Goal: Communication & Community: Answer question/provide support

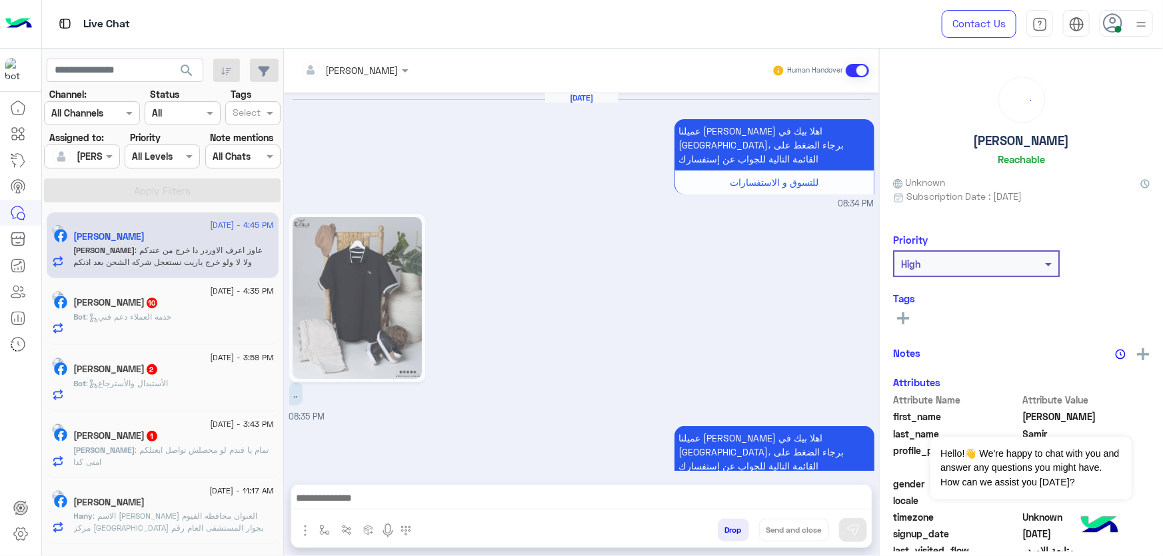
scroll to position [1442, 0]
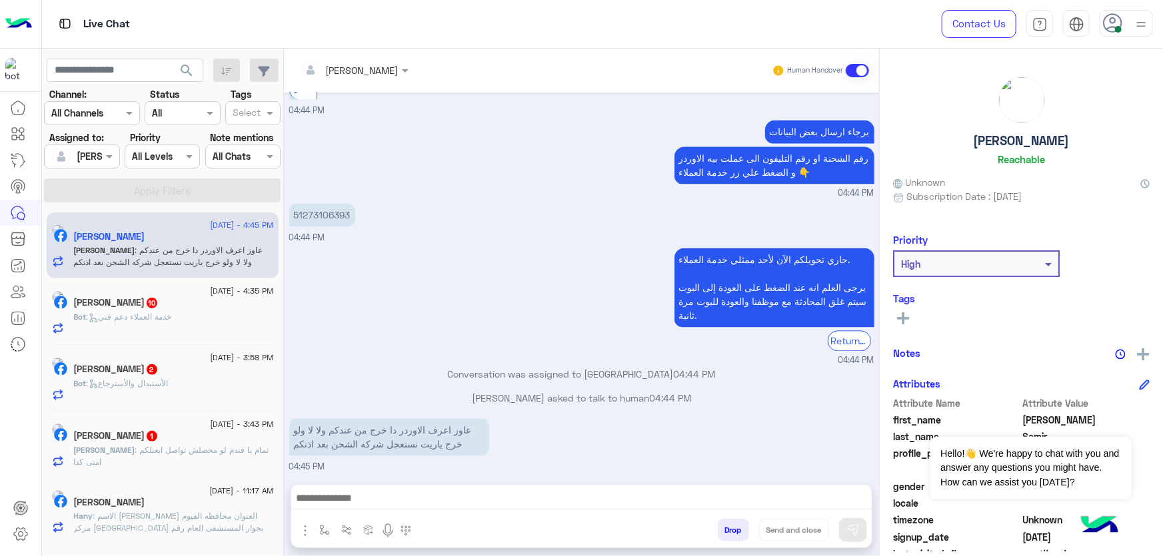
click at [186, 468] on p "Youssef : تمام يا فندم لو محصلش تواصل ابعتلكم امتى كدا" at bounding box center [174, 456] width 200 height 24
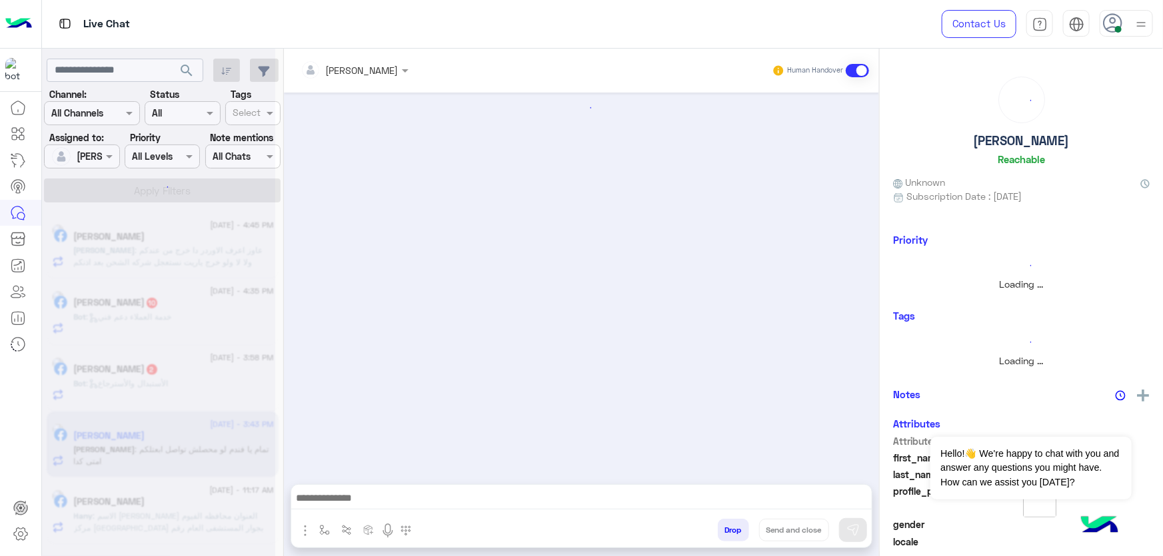
click at [193, 523] on div at bounding box center [158, 283] width 233 height 556
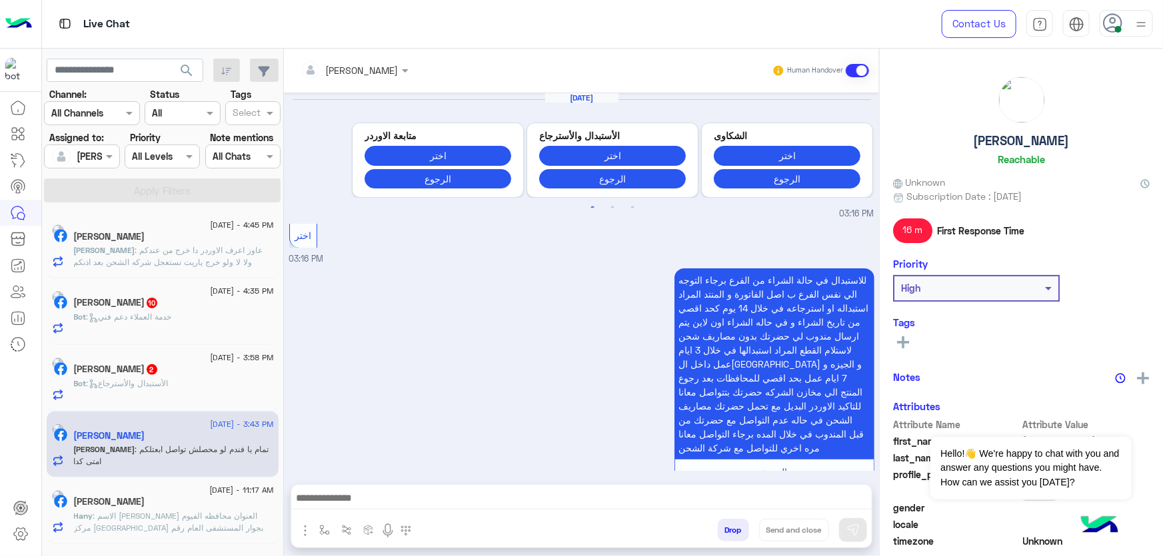
scroll to position [1072, 0]
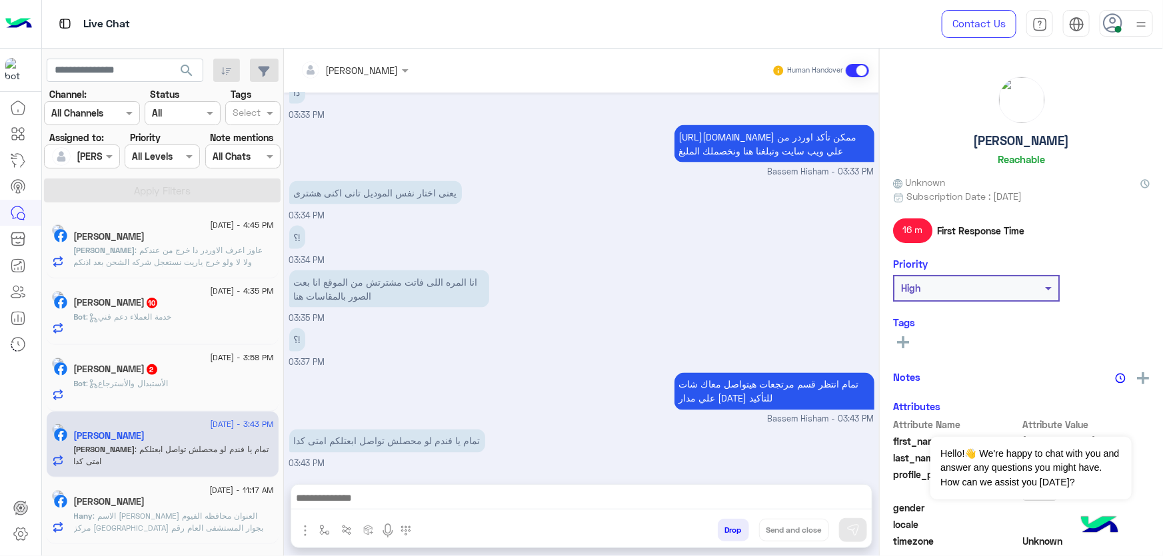
drag, startPoint x: 275, startPoint y: 542, endPoint x: 240, endPoint y: 520, distance: 41.6
click at [273, 542] on div "14 August - 11:17 AM Hany Hamdy Hany : الاسم هانى حمدى سعد العنوان محافظه الفيو…" at bounding box center [163, 511] width 232 height 67
click at [239, 520] on span ": الاسم هانى حمدى سعد العنوان محافظه الفيوم مركز سنورس بجوار المستشفى العام رقم…" at bounding box center [169, 528] width 190 height 34
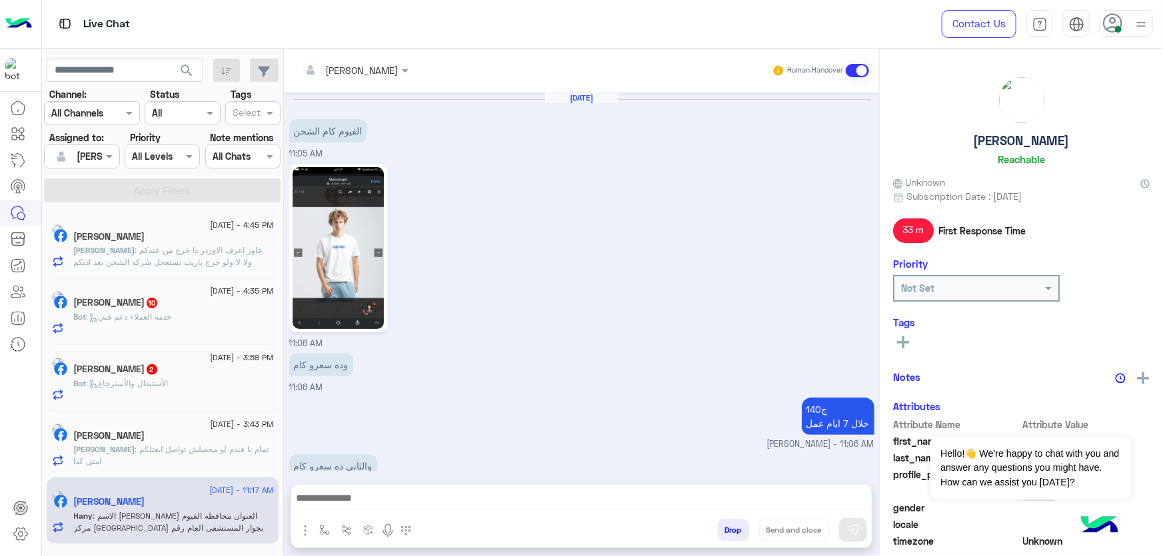
scroll to position [1429, 0]
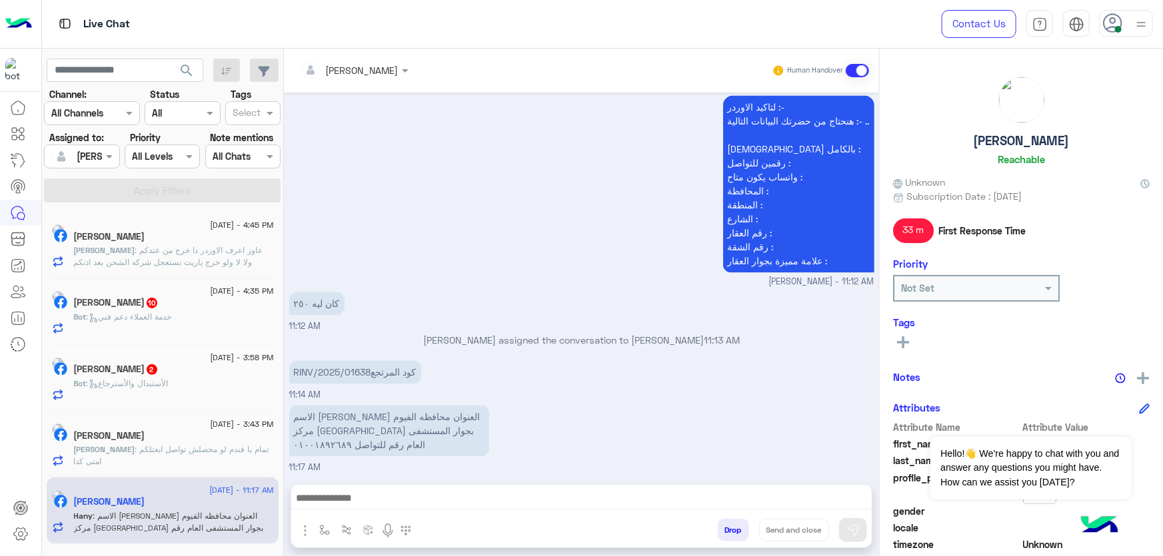
click at [721, 542] on div "Drop Send and close" at bounding box center [646, 532] width 450 height 29
click at [728, 538] on button "Drop" at bounding box center [733, 530] width 31 height 23
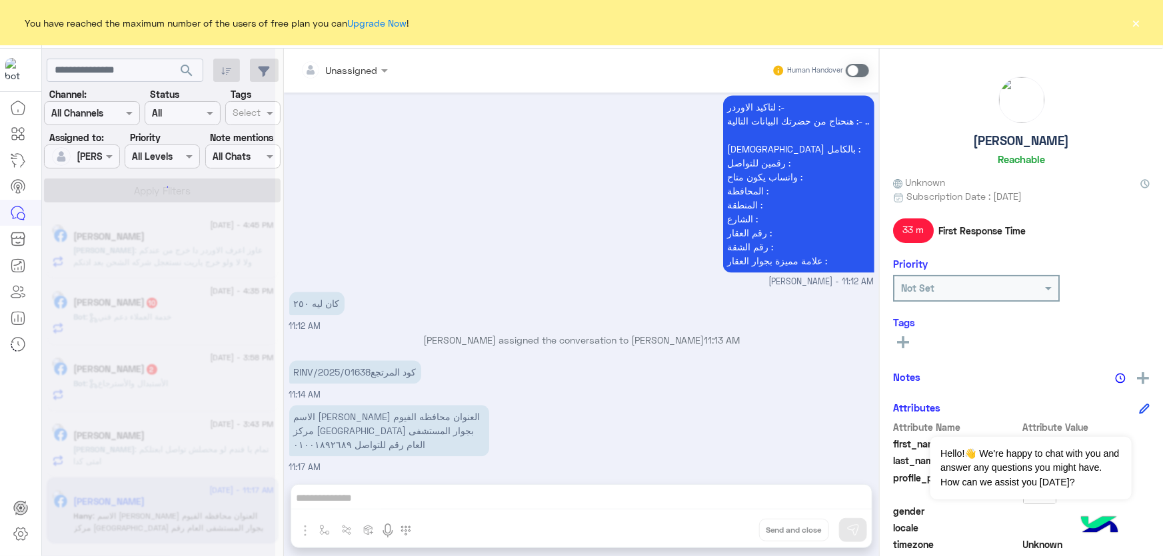
scroll to position [1453, 0]
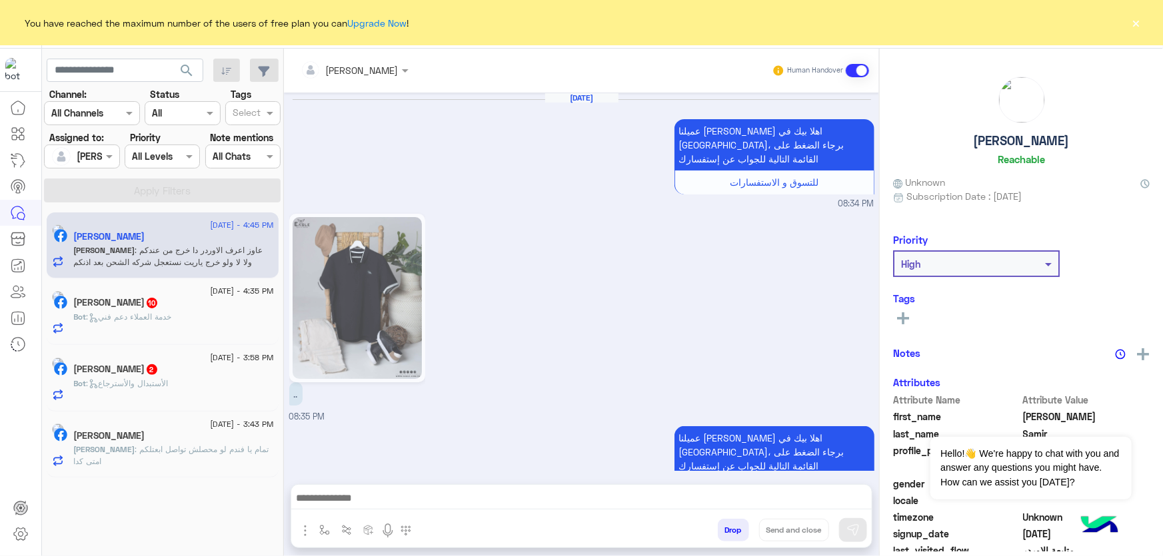
scroll to position [1442, 0]
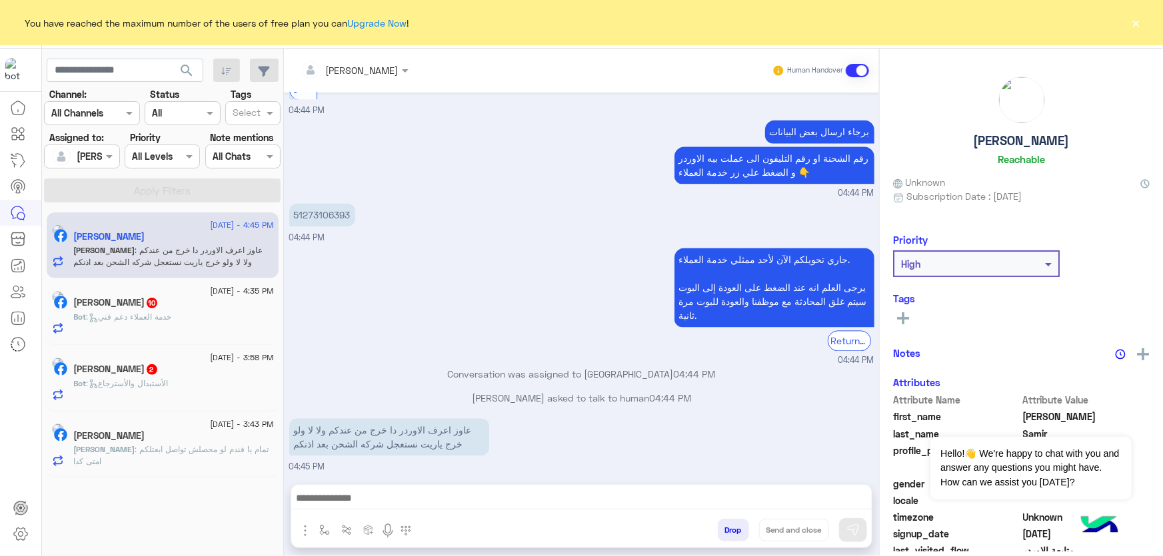
click at [191, 460] on p "Youssef : تمام يا فندم لو محصلش تواصل ابعتلكم امتى كدا" at bounding box center [174, 456] width 200 height 24
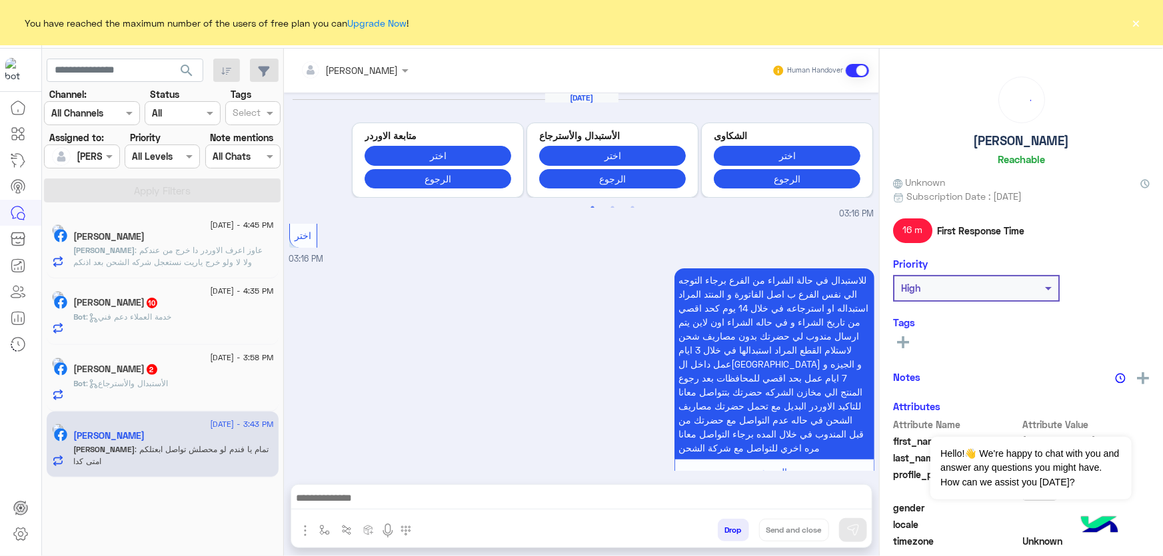
scroll to position [1072, 0]
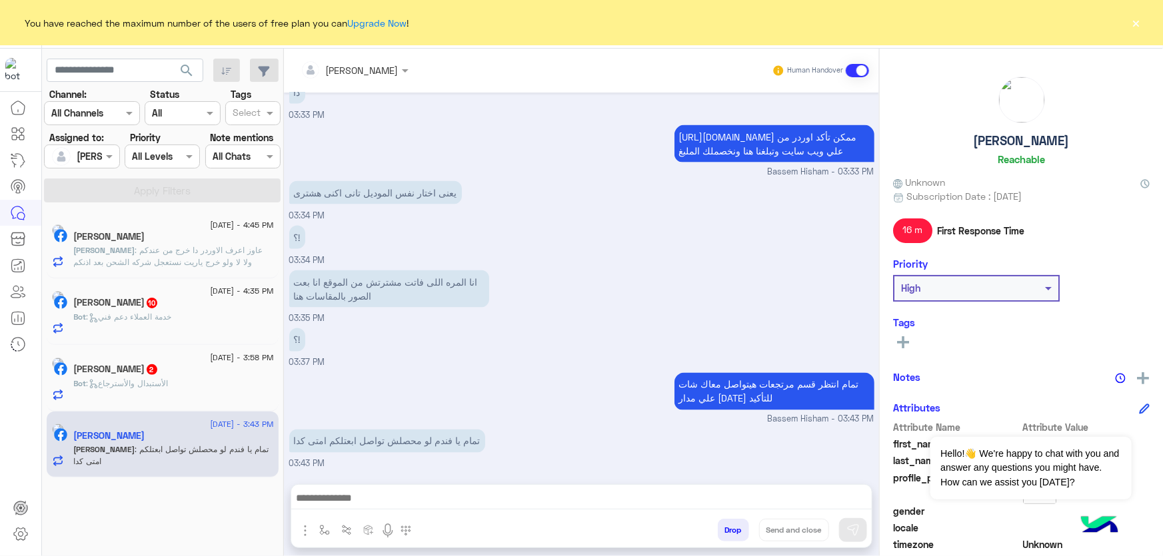
click at [712, 535] on div "Drop Send and close" at bounding box center [646, 532] width 450 height 29
click at [720, 534] on button "Drop" at bounding box center [733, 530] width 31 height 23
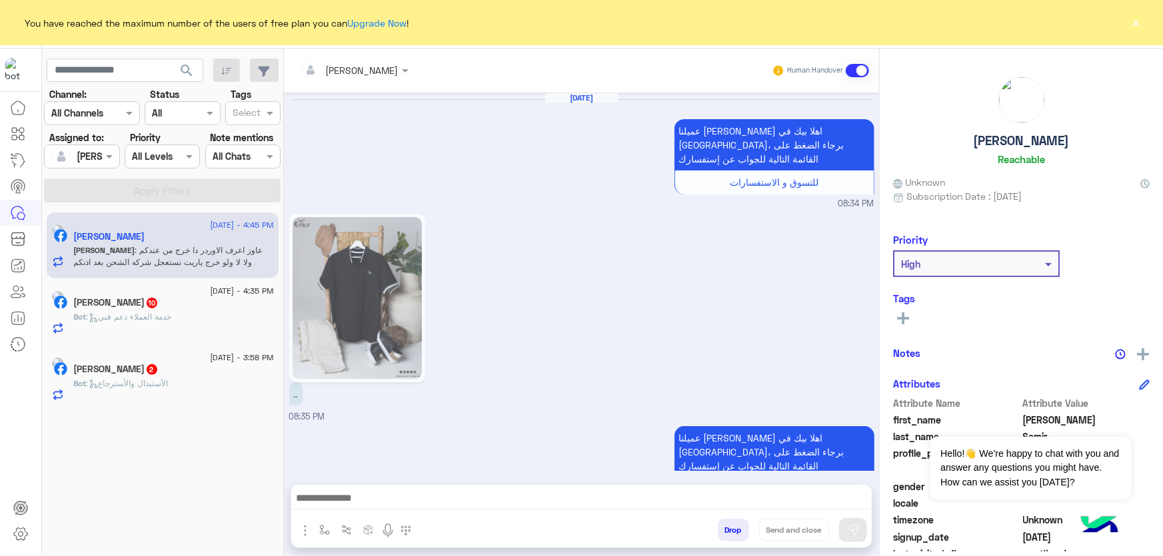
click at [191, 396] on div "Bot : الأستبدال والأسترجاع" at bounding box center [174, 389] width 200 height 23
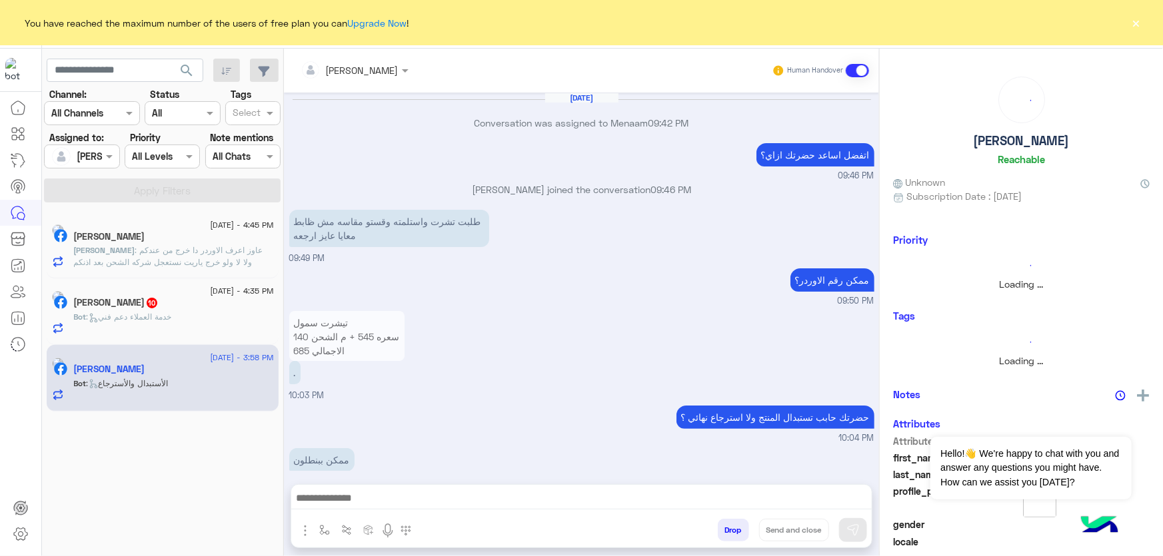
scroll to position [1389, 0]
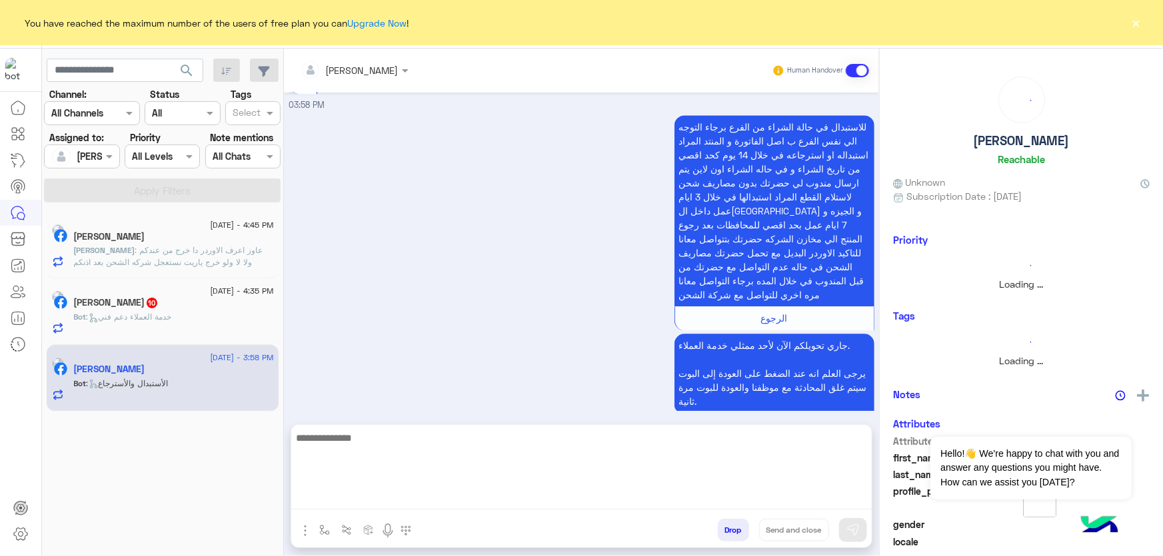
click at [430, 504] on textarea at bounding box center [581, 470] width 580 height 80
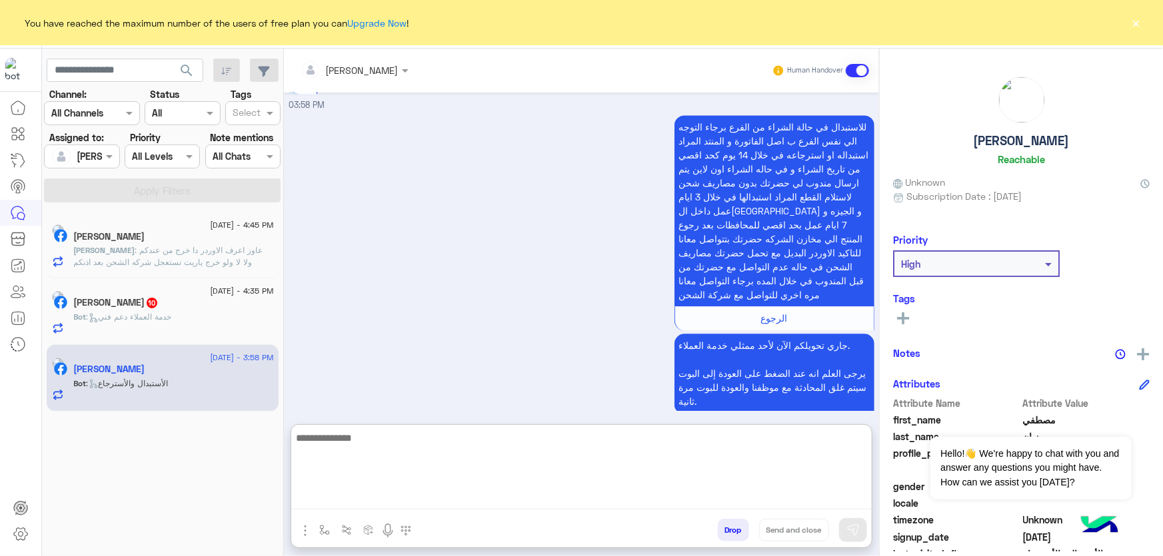
type textarea "*"
type textarea "**********"
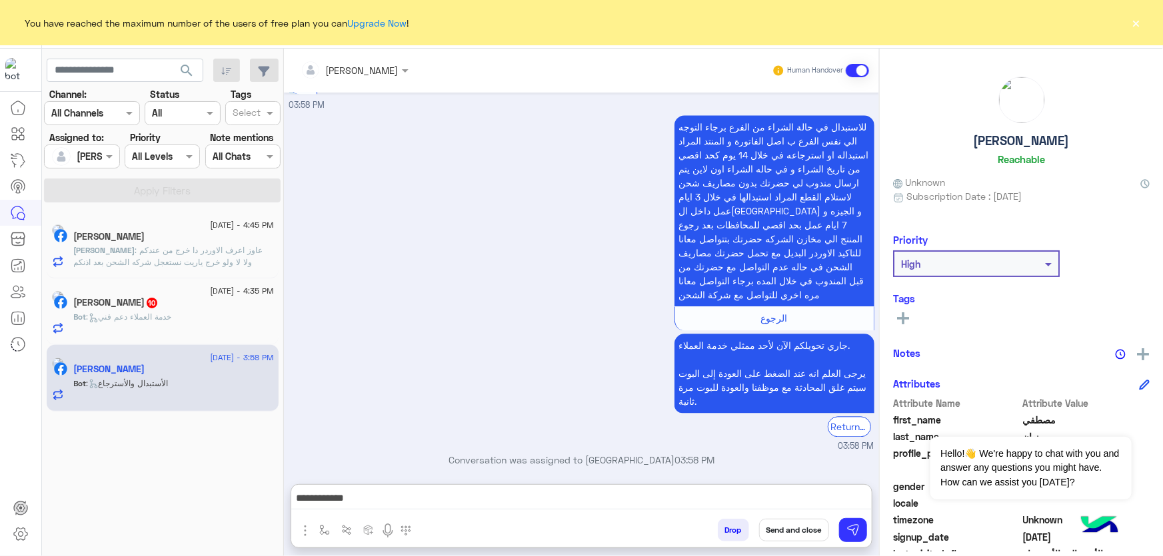
click at [158, 326] on div "Bot : خدمة العملاء دعم فني" at bounding box center [174, 322] width 200 height 23
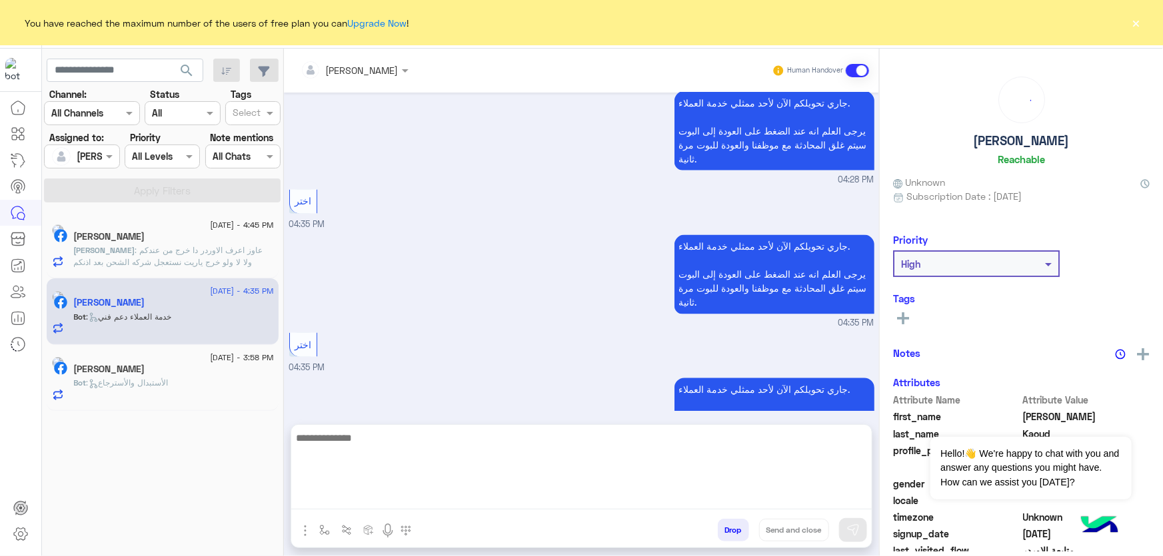
click at [369, 492] on textarea at bounding box center [581, 470] width 580 height 80
paste textarea "**********"
type textarea "**********"
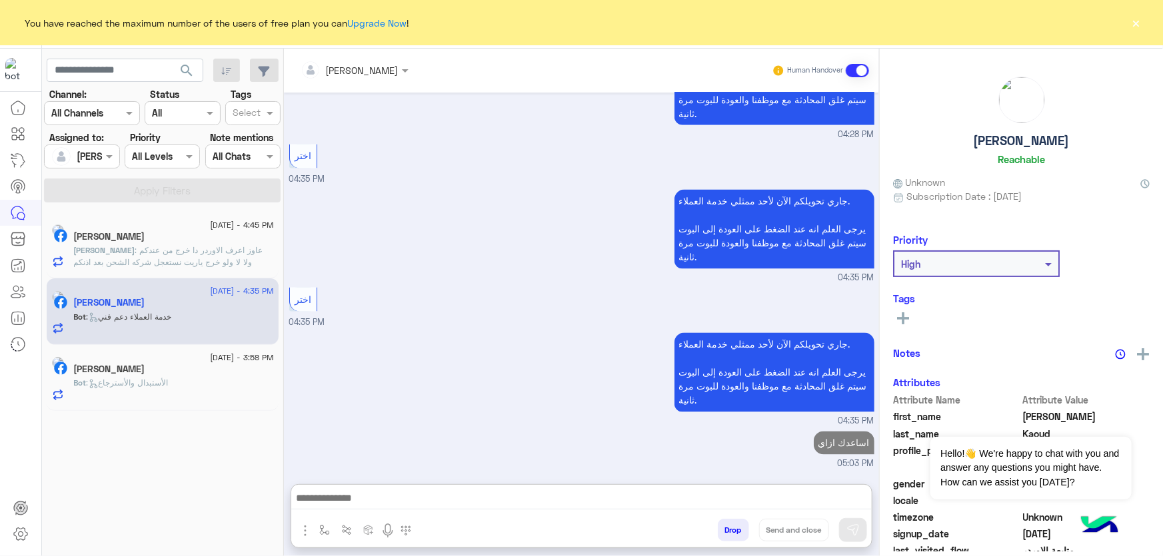
click at [130, 238] on h5 "Abdelrahman Samir" at bounding box center [109, 236] width 71 height 11
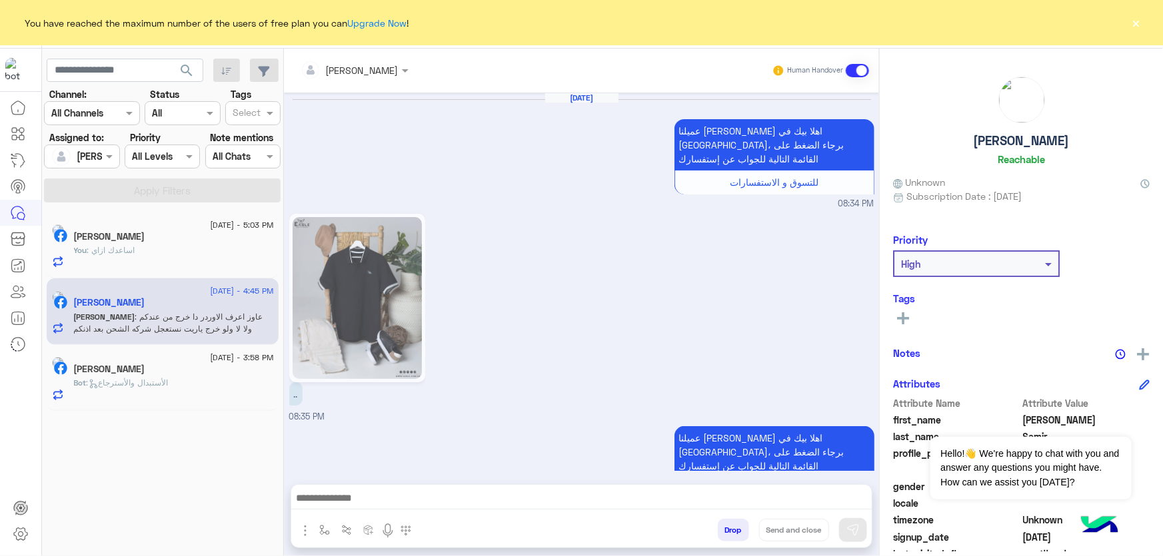
scroll to position [1442, 0]
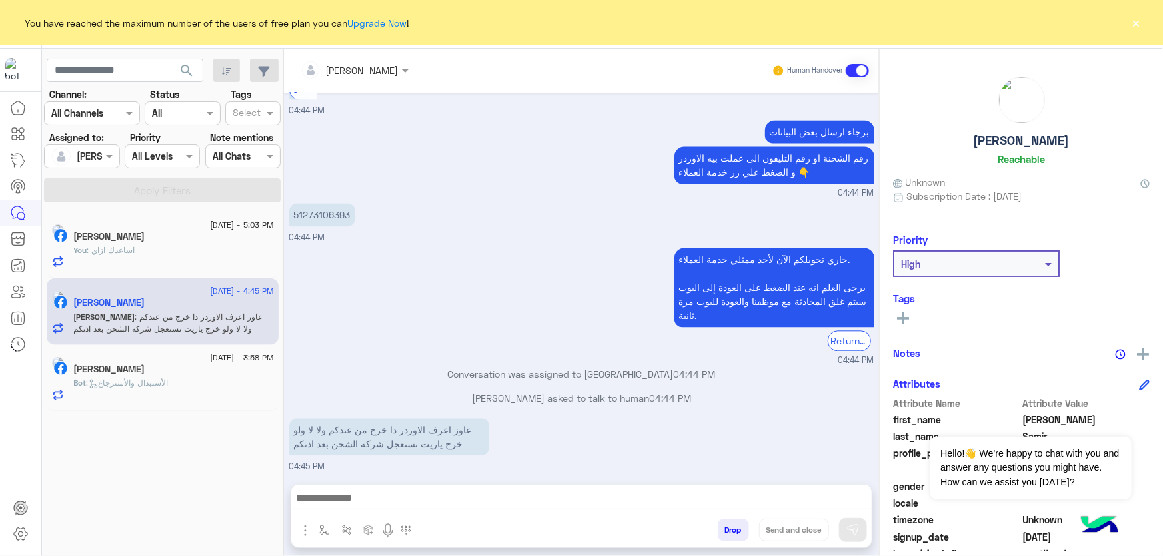
click at [336, 217] on p "51273106393" at bounding box center [322, 214] width 66 height 23
copy p "51273106393"
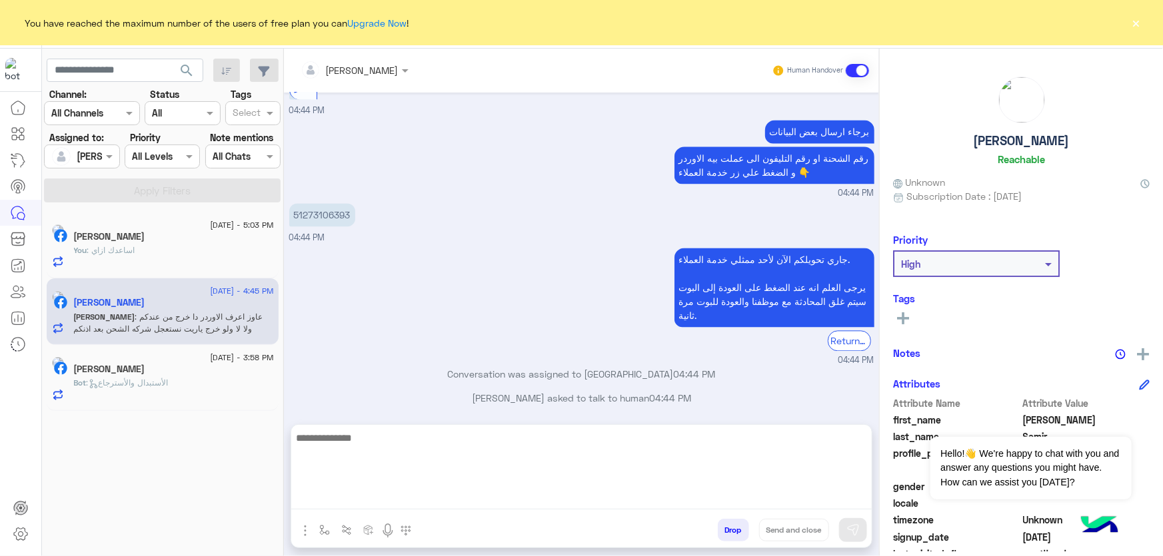
click at [433, 493] on textarea at bounding box center [581, 470] width 580 height 80
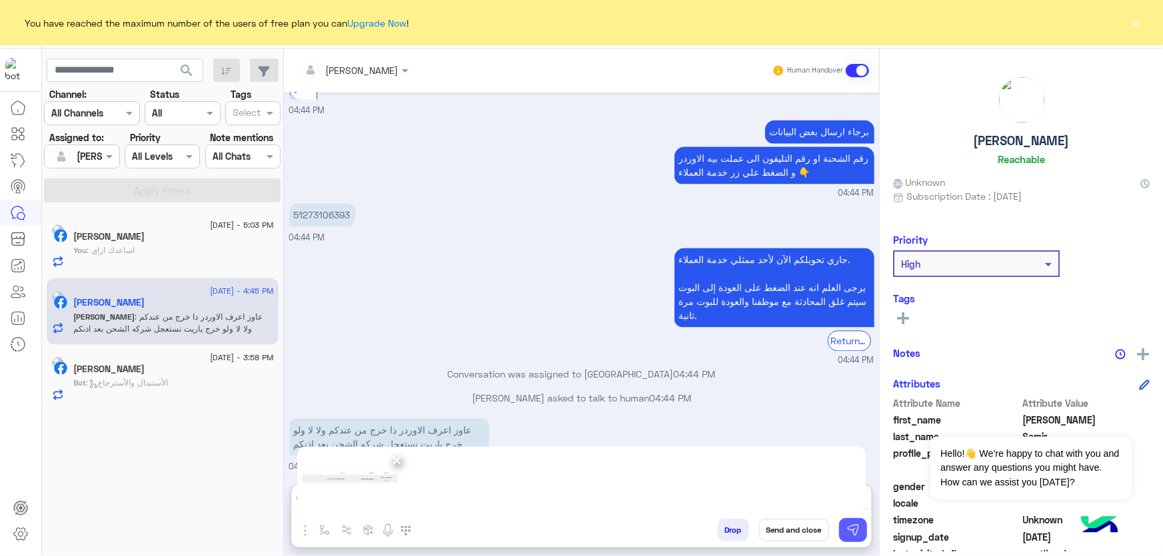
click at [860, 533] on img at bounding box center [852, 530] width 13 height 13
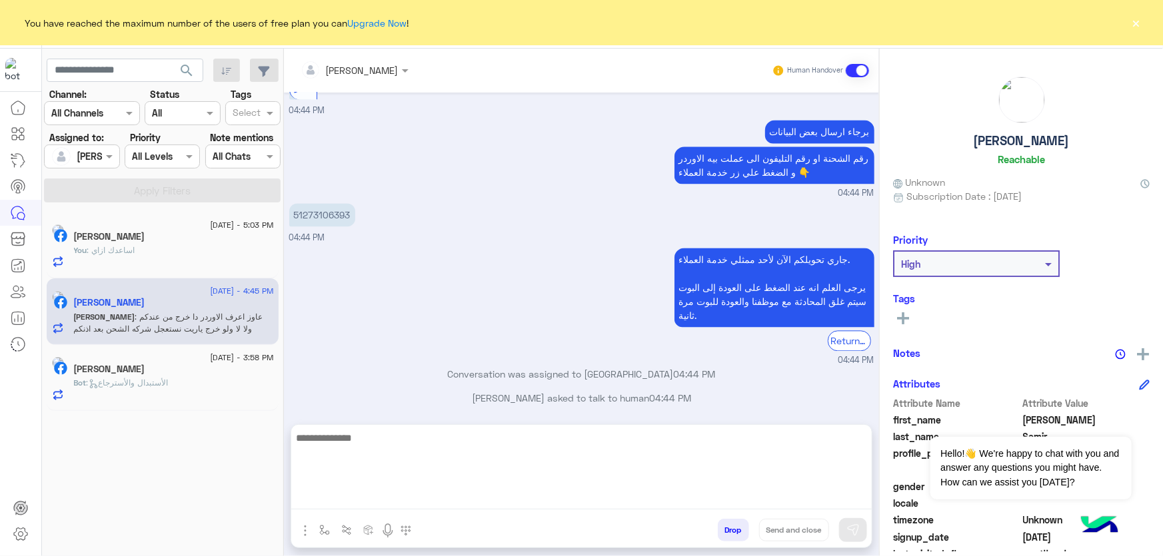
click at [360, 494] on textarea at bounding box center [581, 470] width 580 height 80
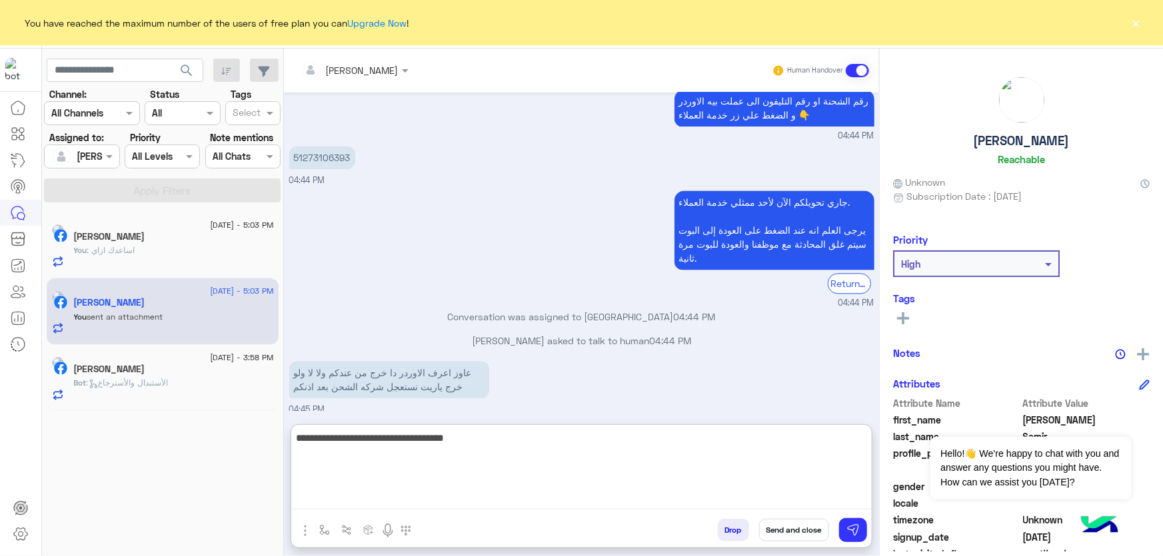
scroll to position [1707, 0]
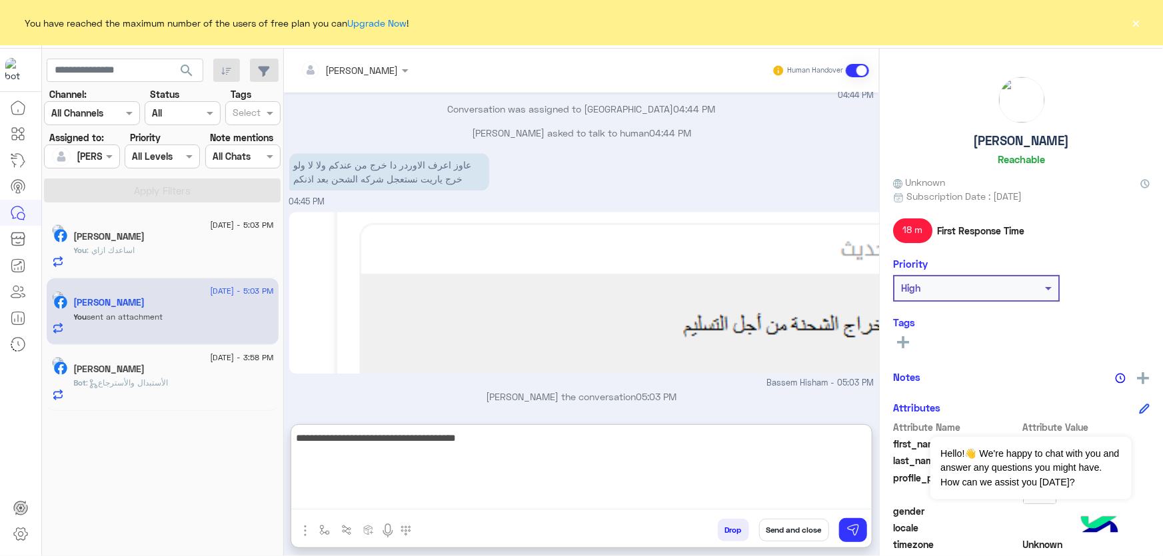
type textarea "**********"
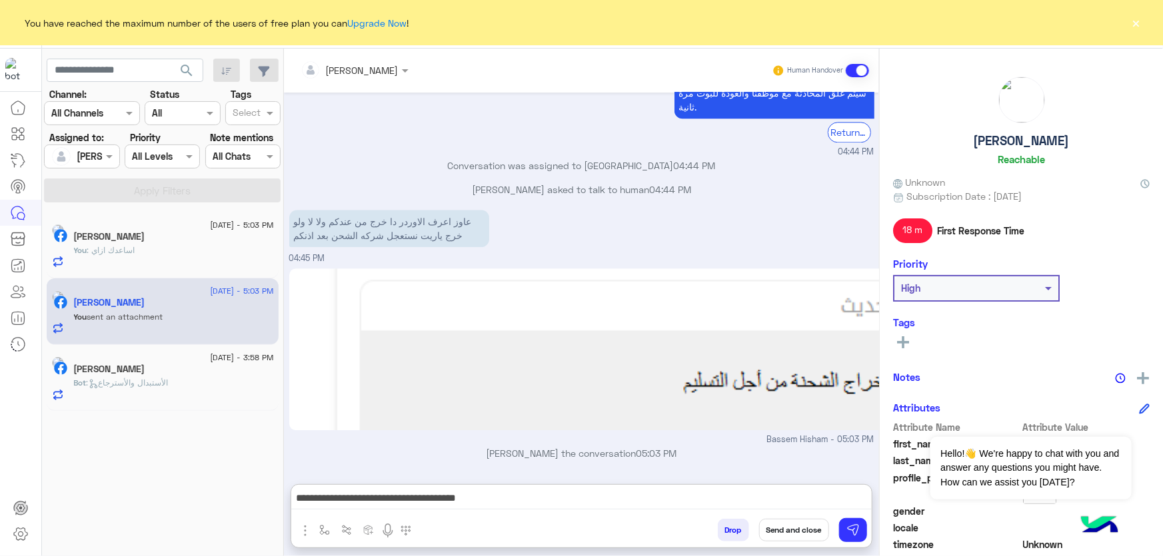
click at [1046, 145] on h5 "Abdelrahman Samir" at bounding box center [1022, 140] width 96 height 15
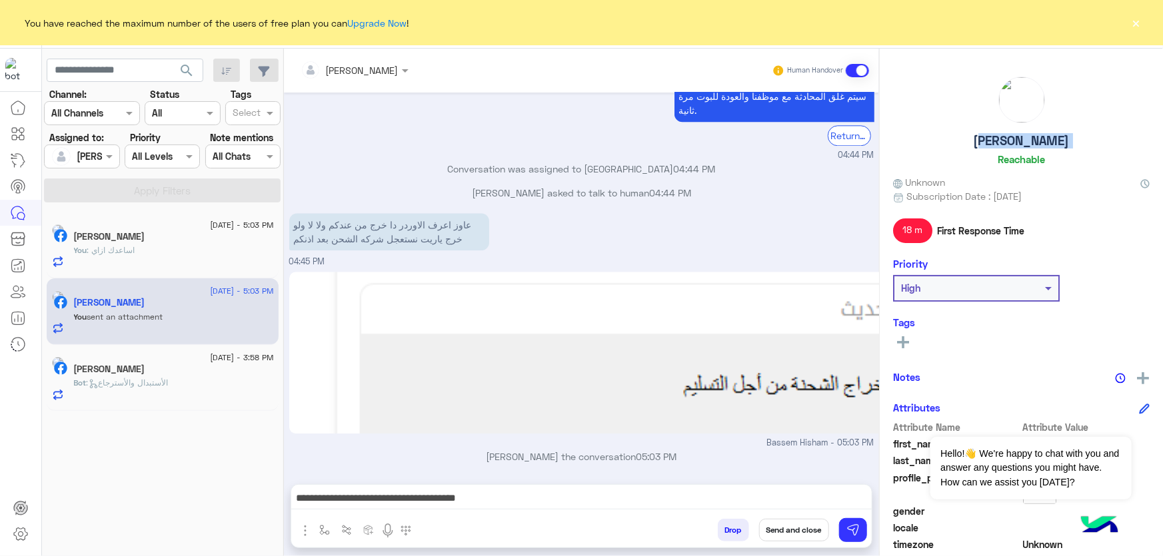
click at [1046, 145] on h5 "Abdelrahman Samir" at bounding box center [1022, 140] width 96 height 15
copy h5 "Abdelrahman Samir"
click at [776, 532] on button "Send and close" at bounding box center [794, 530] width 70 height 23
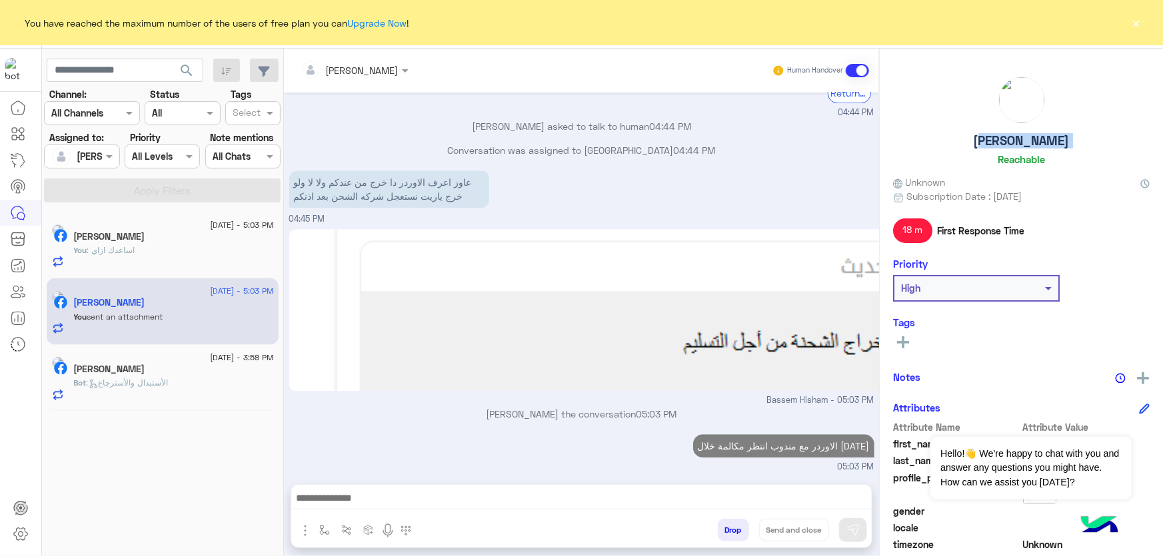
scroll to position [1714, 0]
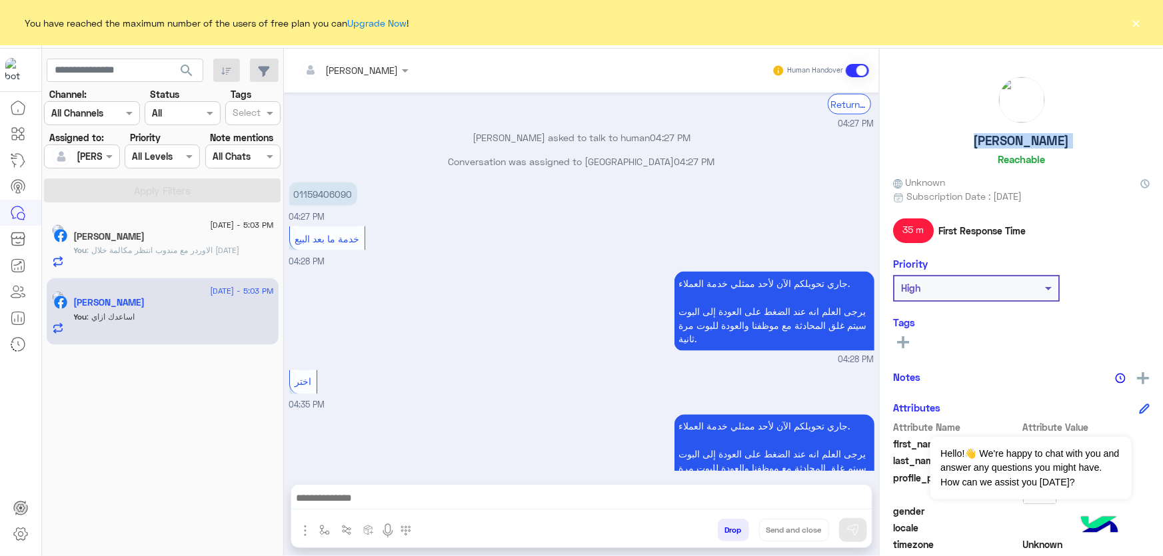
scroll to position [247, 0]
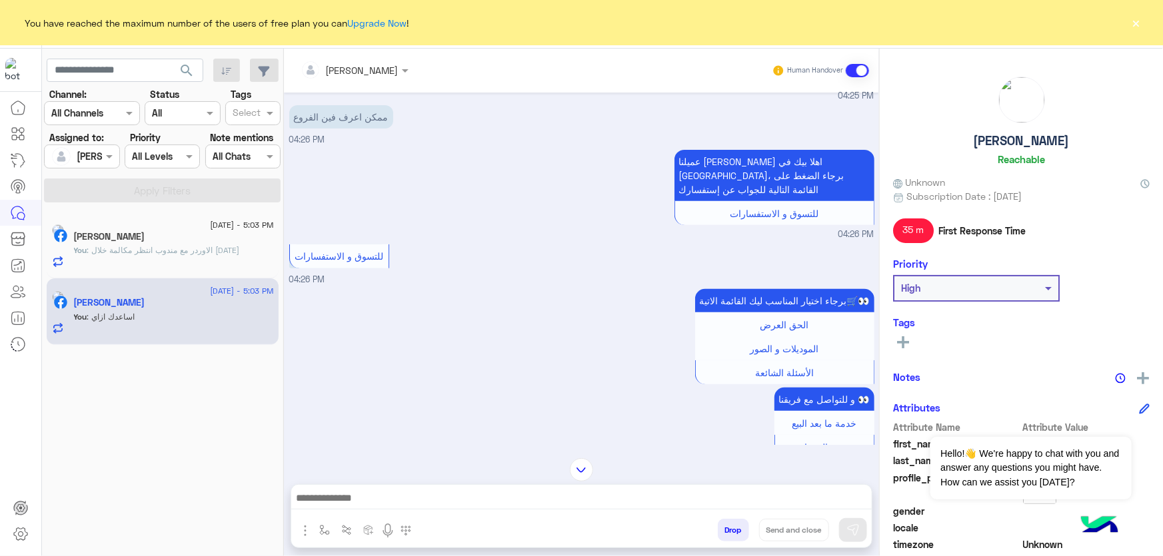
click at [194, 255] on p "You : الاوردر مع مندوب انتظر مكالمة خلال اليوم" at bounding box center [157, 251] width 166 height 12
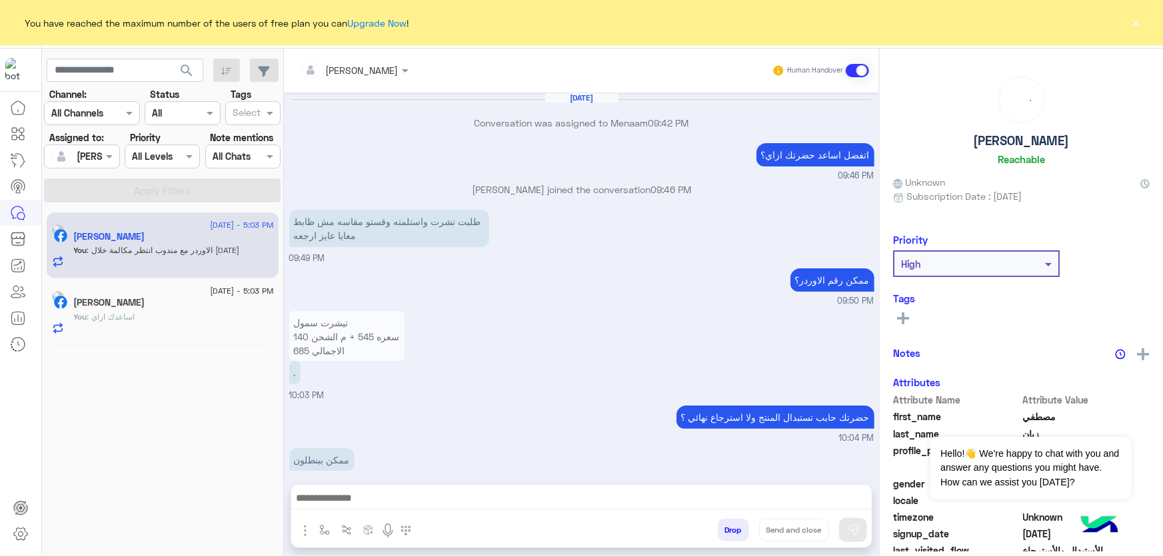
scroll to position [1389, 0]
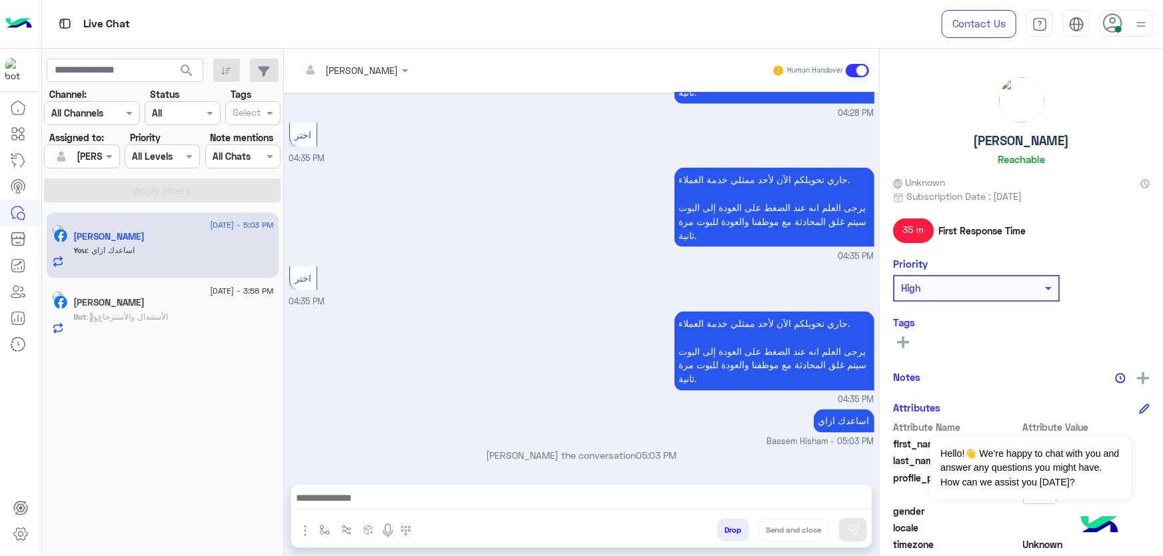
click at [264, 307] on div "[PERSON_NAME]" at bounding box center [174, 304] width 200 height 14
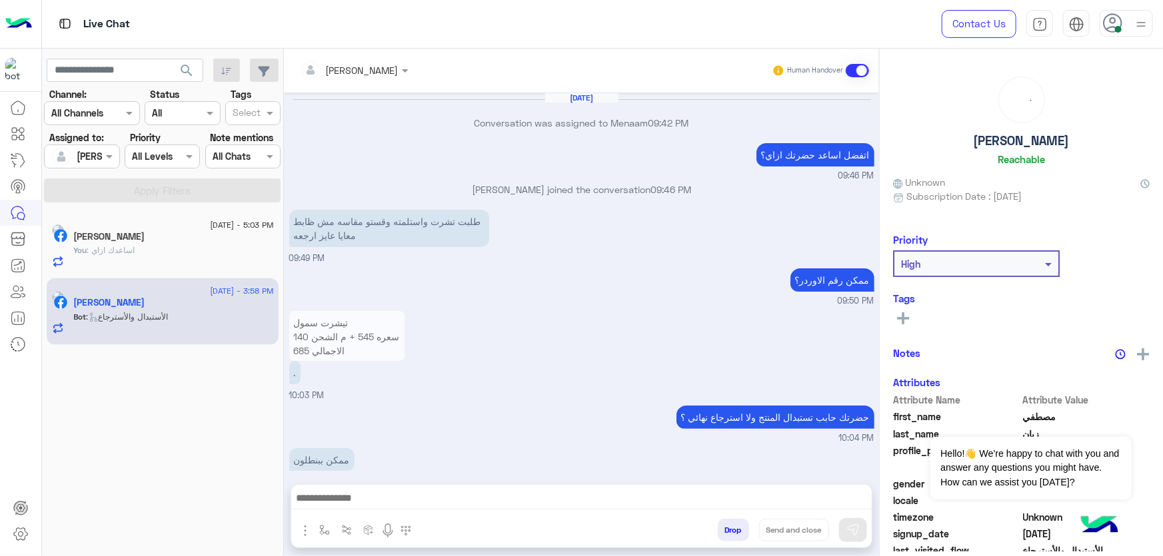
scroll to position [1389, 0]
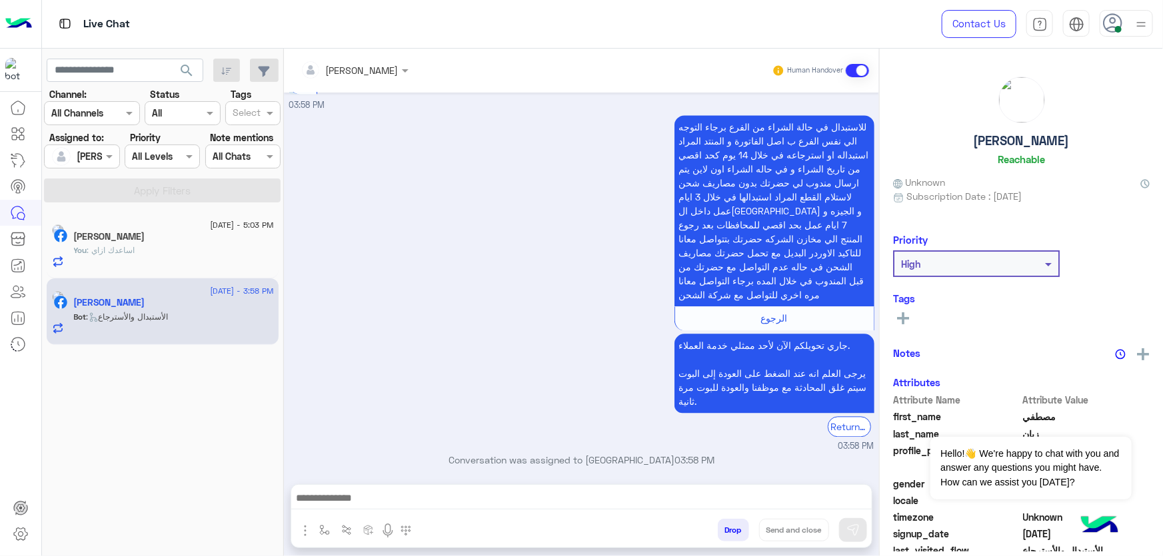
click at [203, 259] on div "You : اساعدك ازاي" at bounding box center [174, 256] width 200 height 23
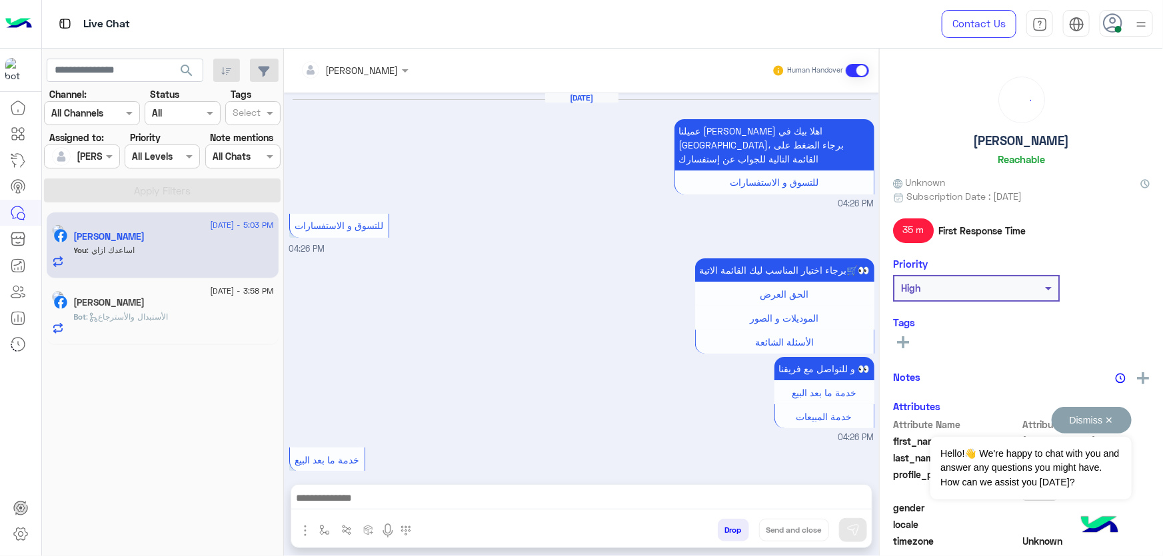
scroll to position [1006, 0]
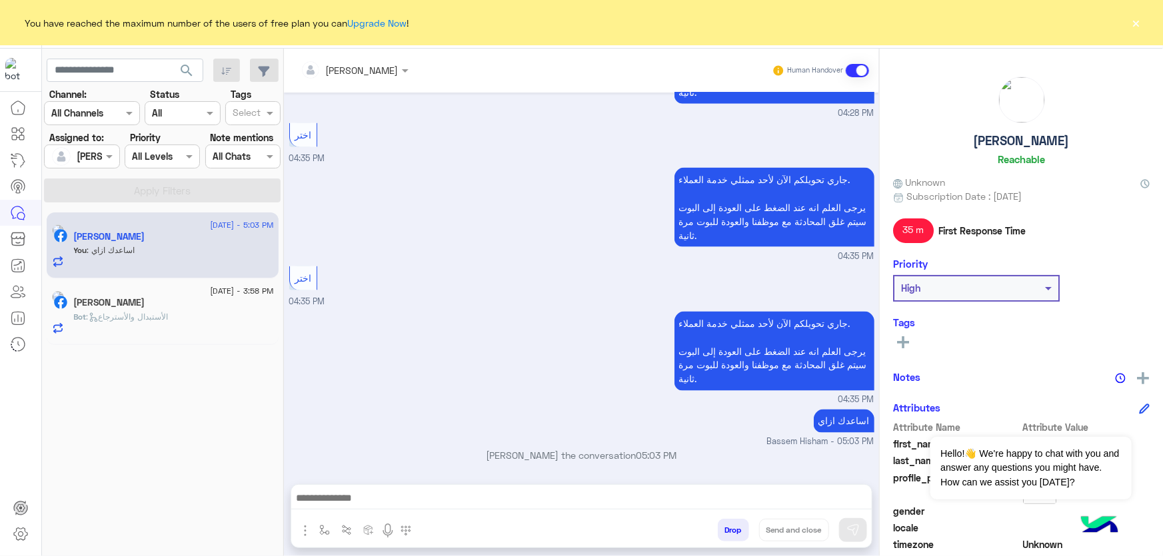
click at [840, 418] on p "اساعدك ازاي" at bounding box center [844, 421] width 61 height 23
copy app-message "اساعدك ازاي"
click at [193, 307] on div "[PERSON_NAME]" at bounding box center [174, 304] width 200 height 14
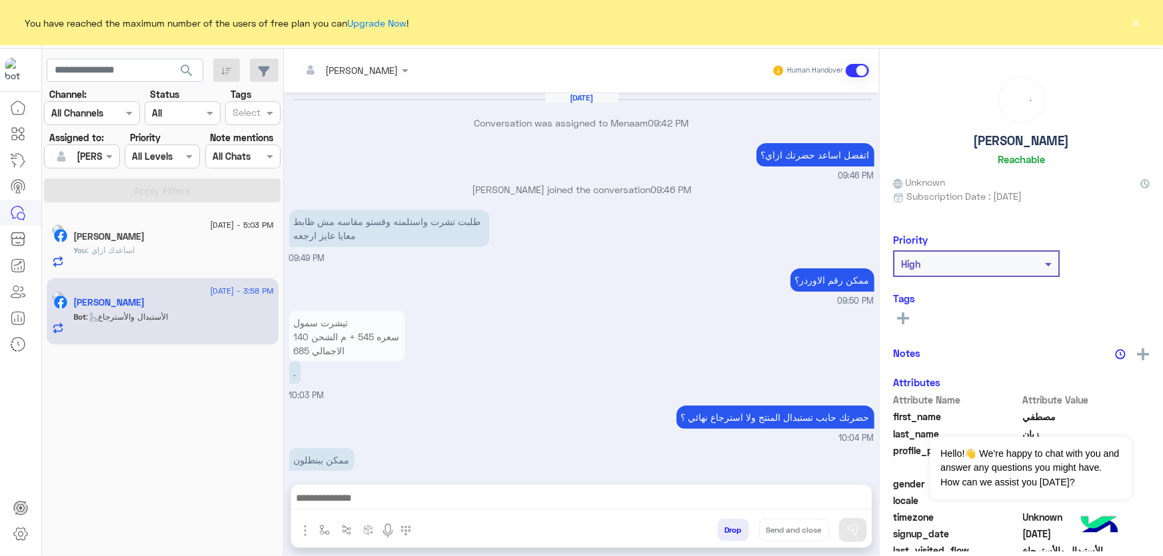
scroll to position [1389, 0]
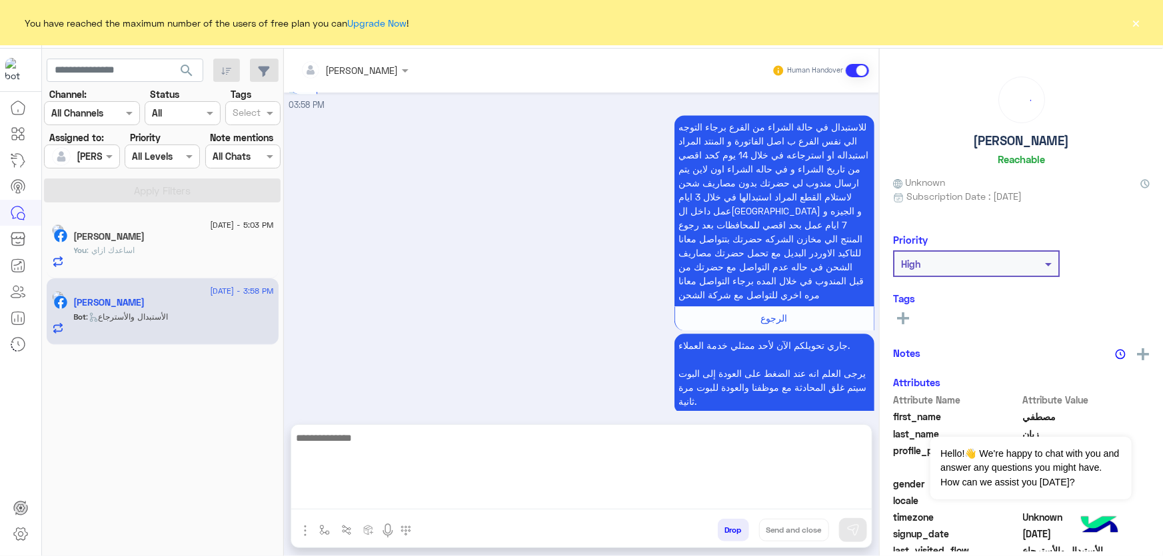
click at [378, 504] on textarea at bounding box center [581, 470] width 580 height 80
paste textarea "**********"
type textarea "**********"
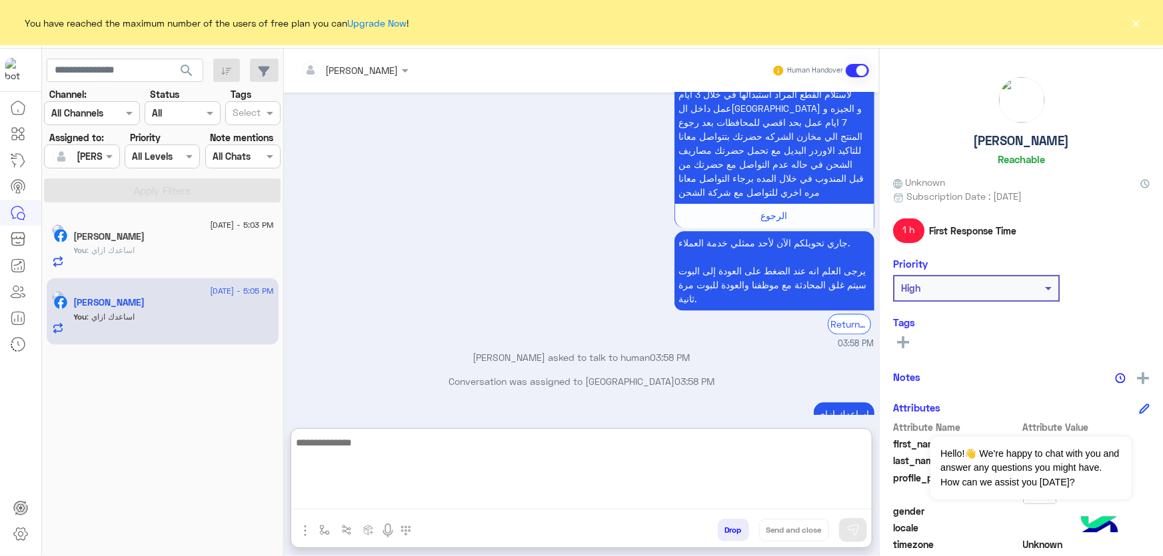
scroll to position [1492, 0]
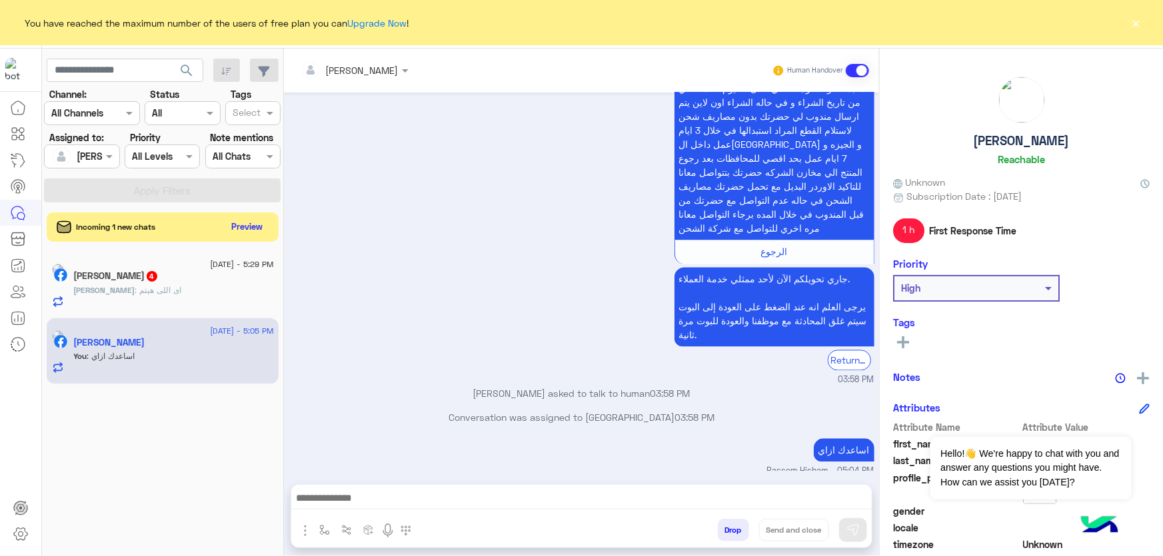
click at [207, 295] on div "[PERSON_NAME] : [PERSON_NAME]" at bounding box center [174, 296] width 200 height 23
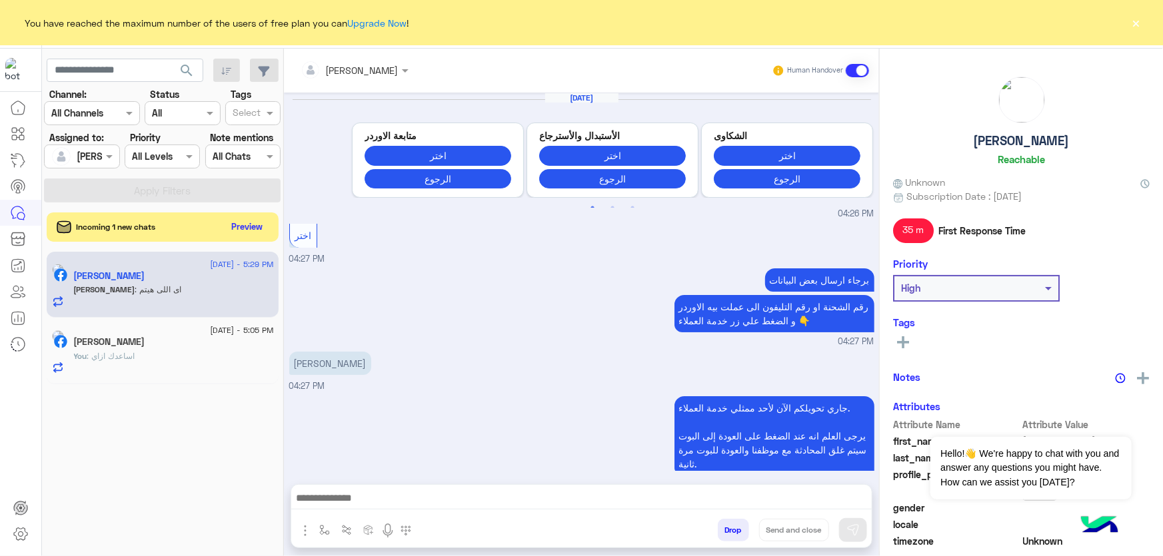
scroll to position [810, 0]
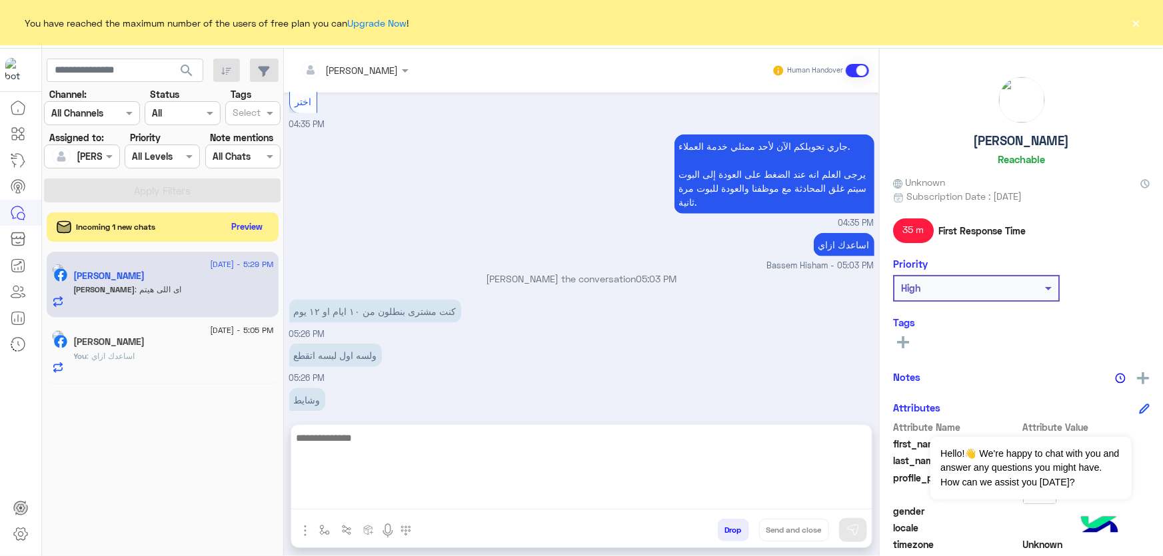
click at [417, 493] on textarea at bounding box center [581, 470] width 580 height 80
type textarea "**********"
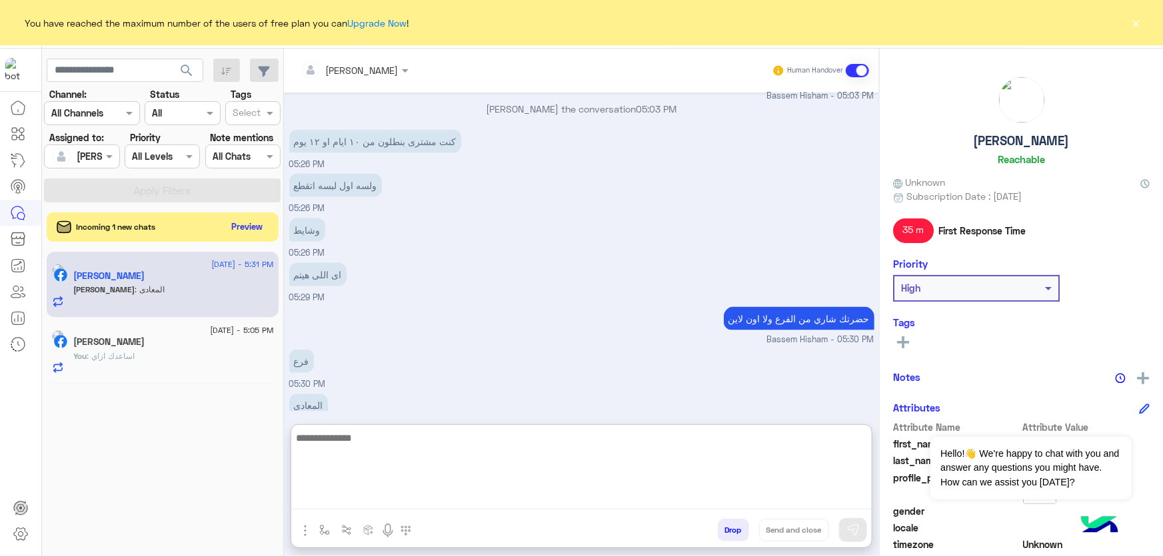
scroll to position [999, 0]
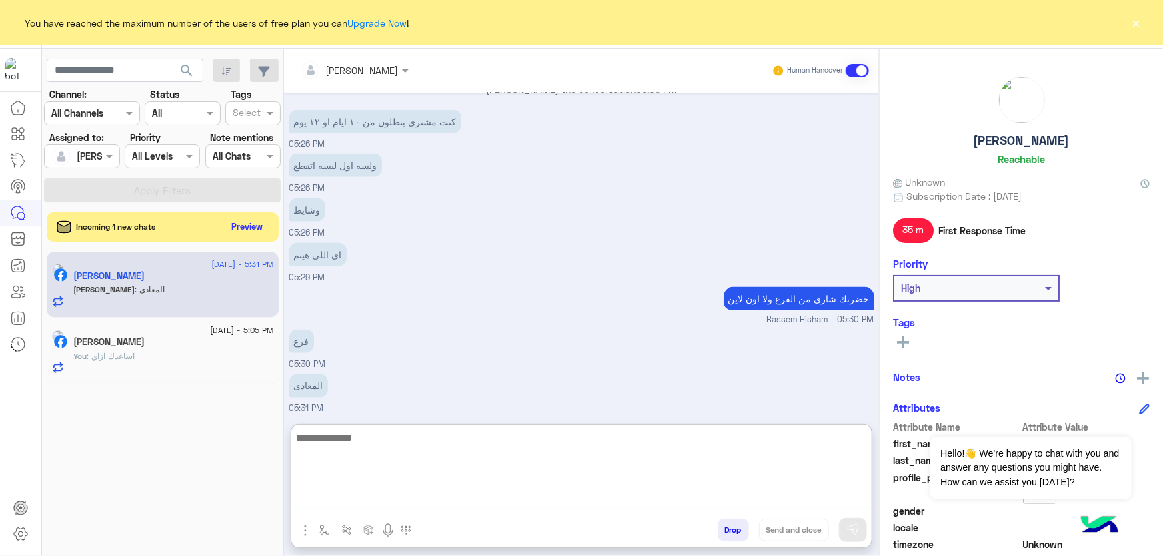
paste textarea "**********"
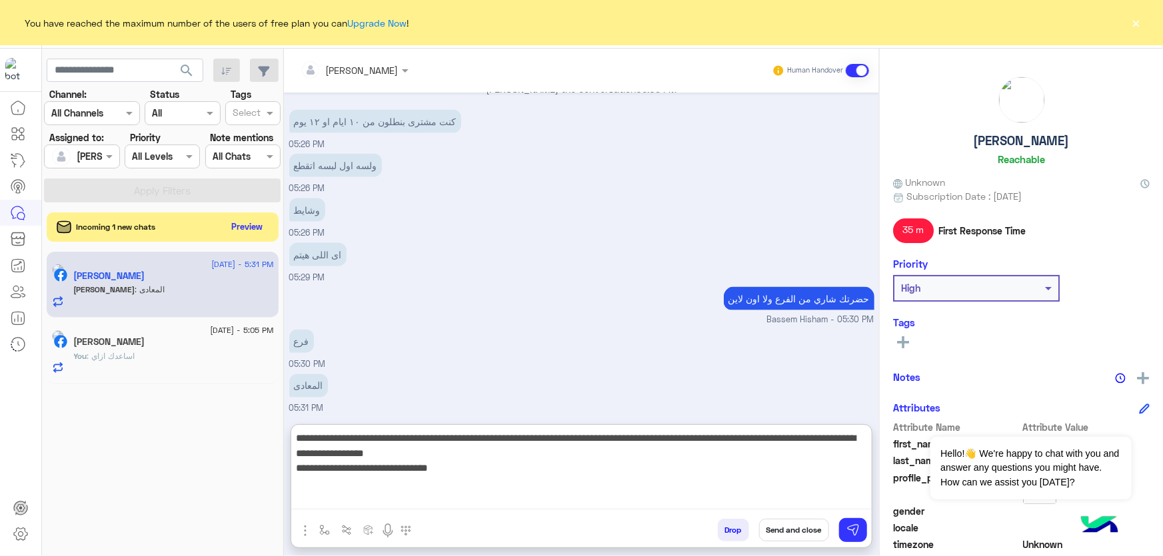
click at [811, 466] on textarea "**********" at bounding box center [581, 470] width 580 height 80
type textarea "**********"
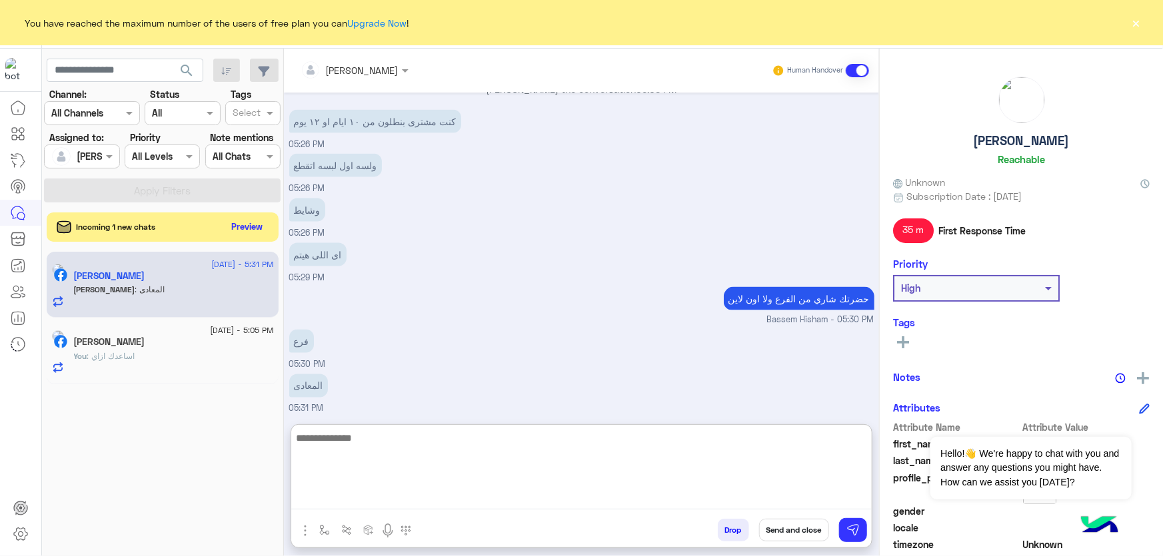
scroll to position [1085, 0]
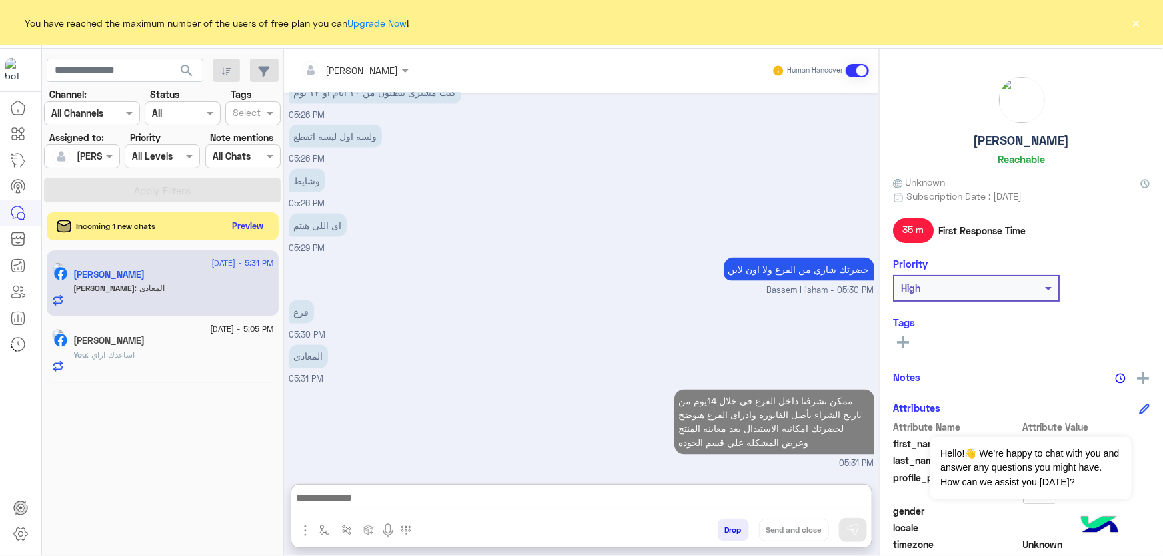
click at [247, 229] on button "Preview" at bounding box center [247, 226] width 41 height 18
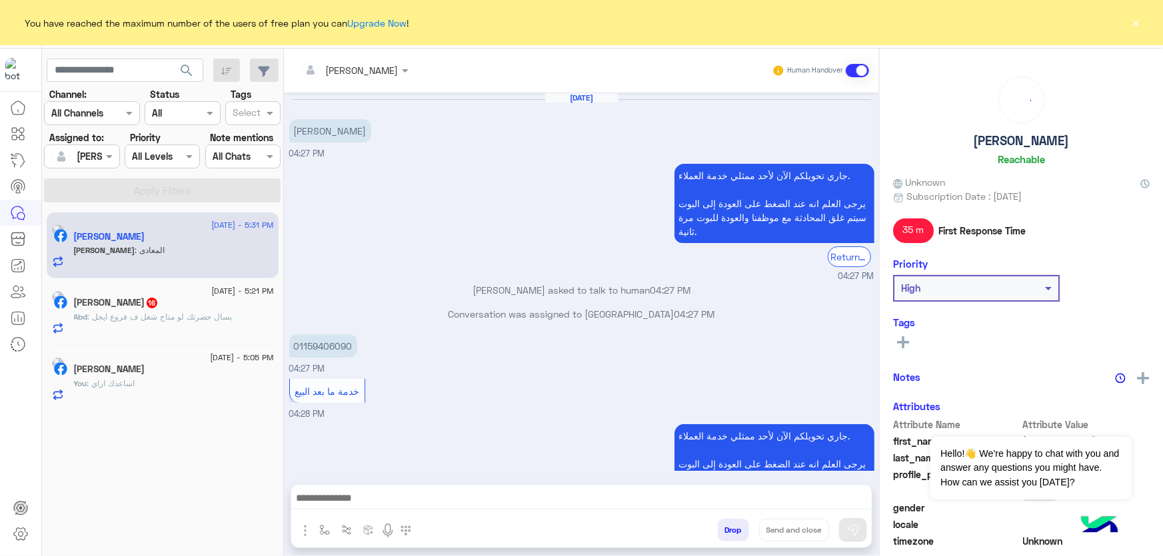
scroll to position [793, 0]
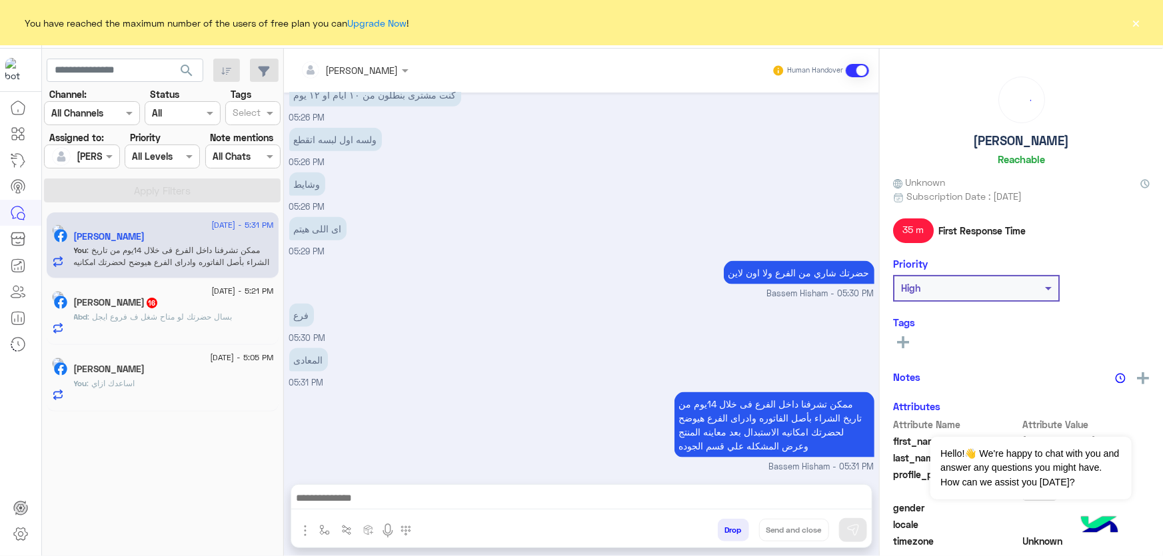
click at [1043, 138] on h5 "[PERSON_NAME]" at bounding box center [1022, 140] width 96 height 15
copy h5 "[PERSON_NAME]"
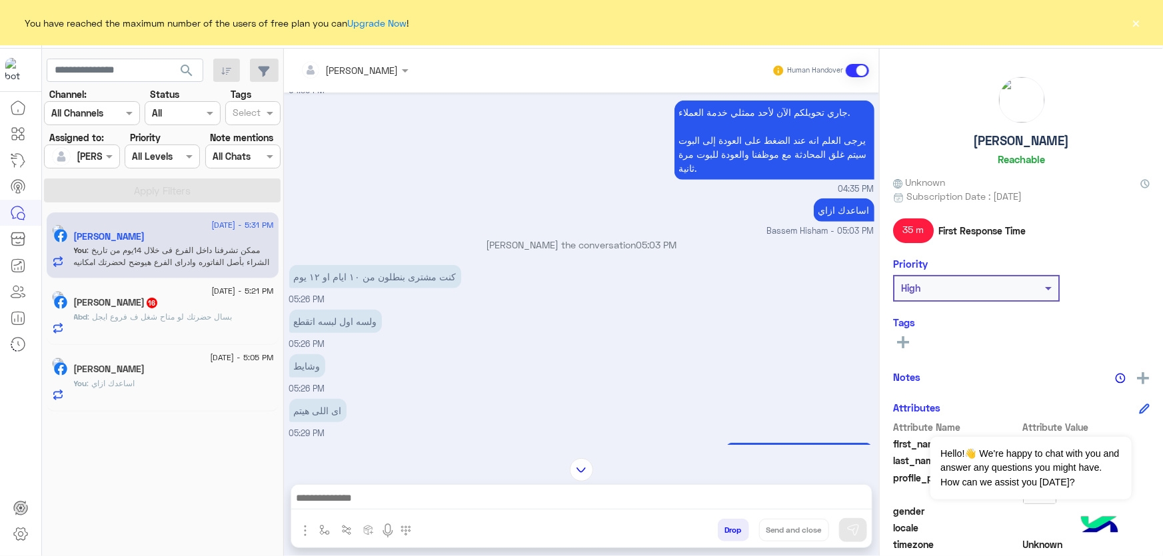
scroll to position [490, 0]
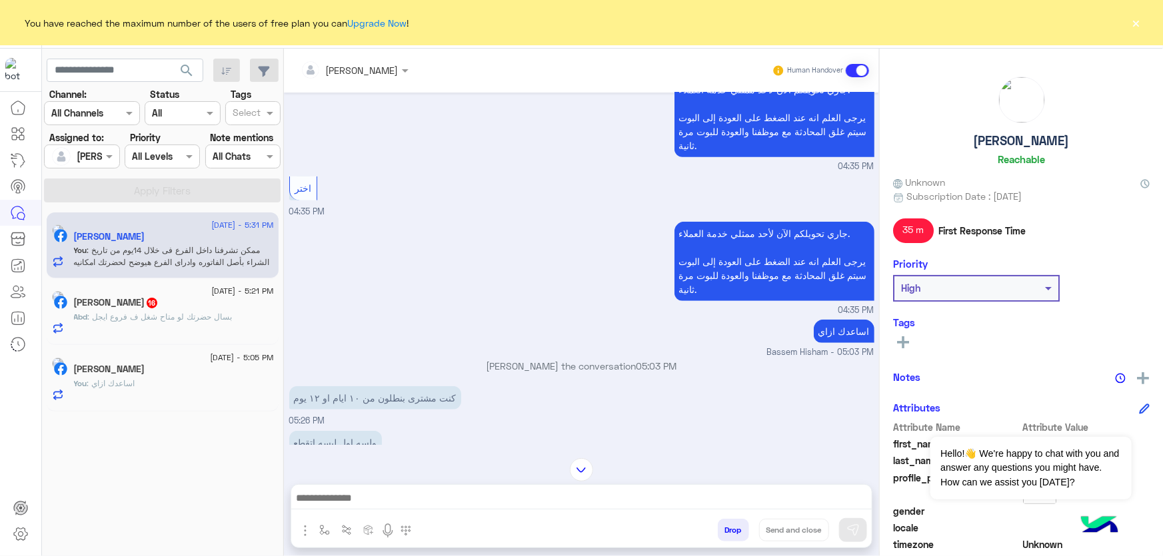
click at [846, 329] on p "اساعدك ازاي" at bounding box center [844, 331] width 61 height 23
copy app-message "اساعدك ازاي"
click at [213, 319] on span ": بسال حضرتك لو متاح شغل ف فروع ايجل" at bounding box center [160, 317] width 145 height 10
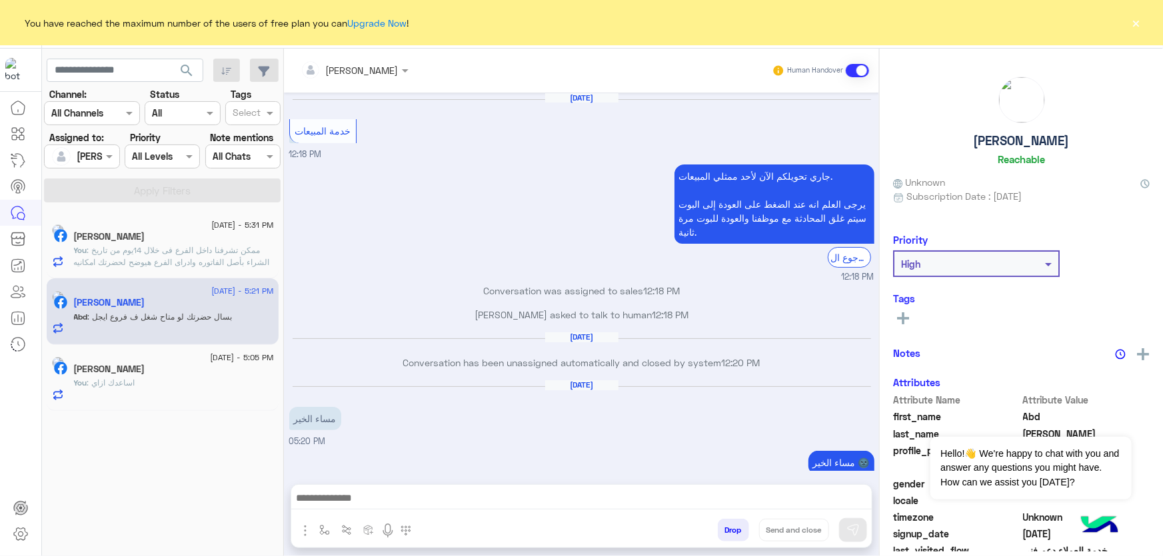
scroll to position [1201, 0]
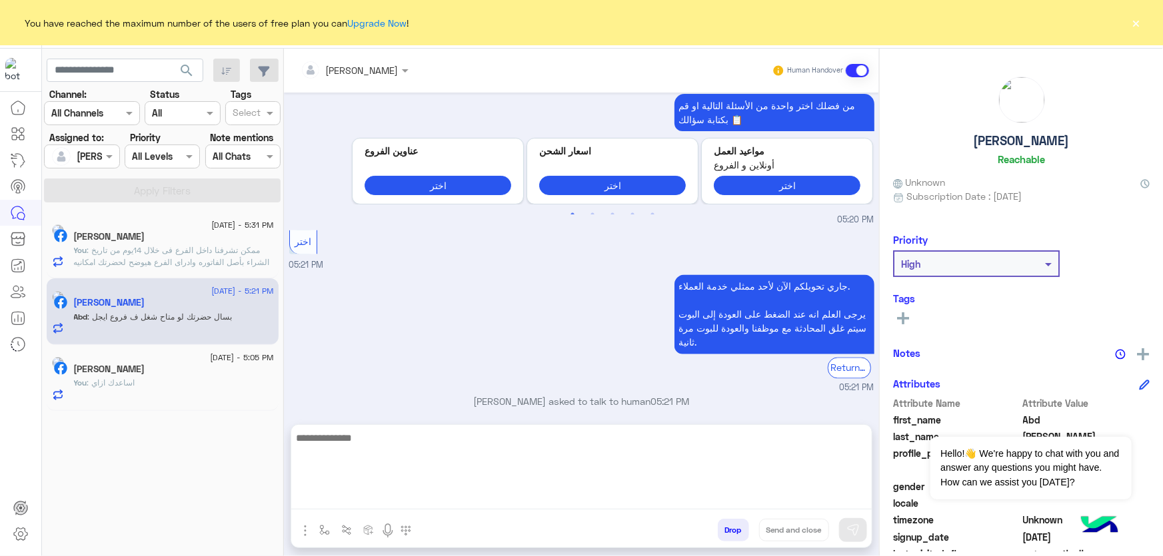
click at [418, 500] on textarea at bounding box center [581, 470] width 580 height 80
paste textarea "**********"
type textarea "**********"
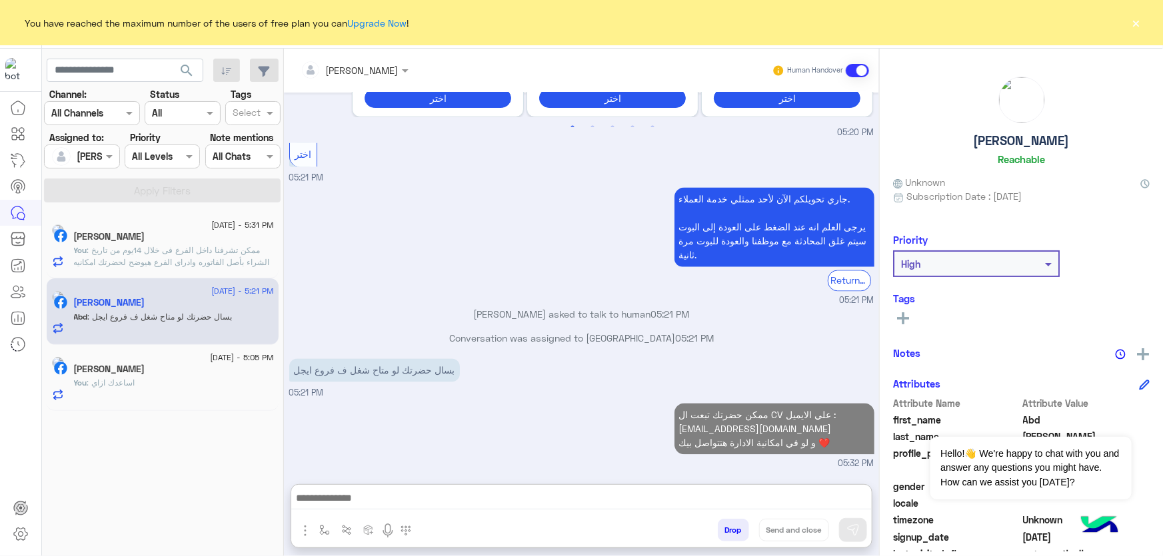
click at [985, 135] on h5 "[PERSON_NAME]" at bounding box center [1022, 140] width 96 height 15
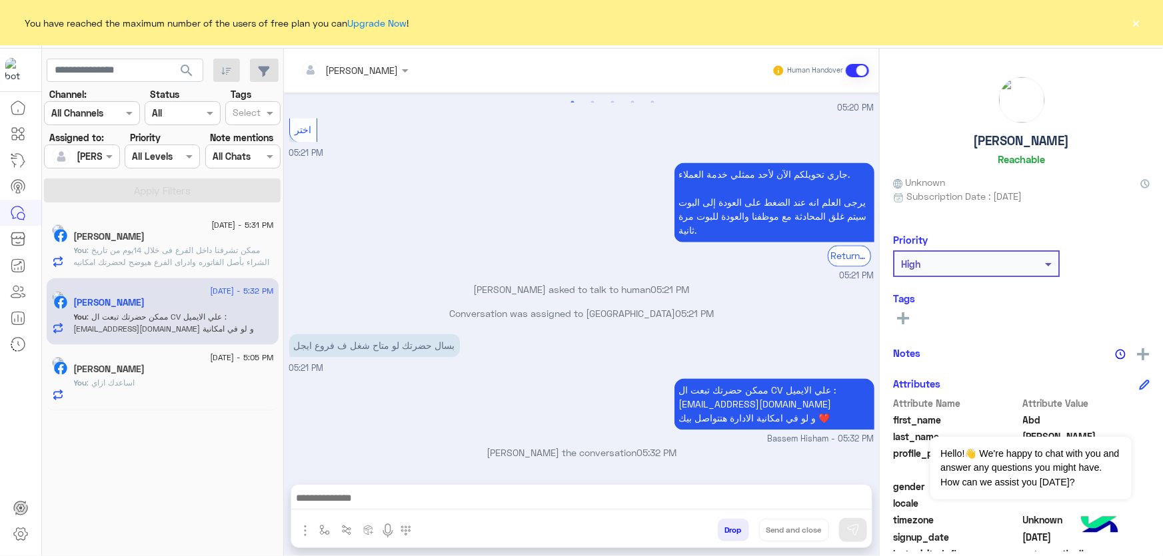
click at [985, 135] on h5 "[PERSON_NAME]" at bounding box center [1022, 140] width 96 height 15
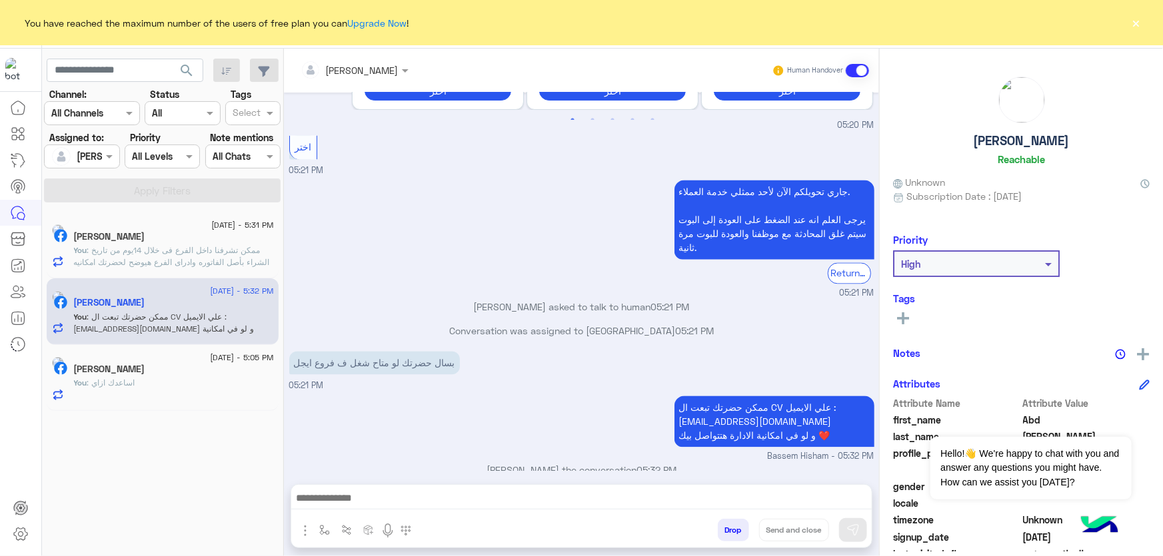
click at [985, 135] on h5 "[PERSON_NAME]" at bounding box center [1022, 140] width 96 height 15
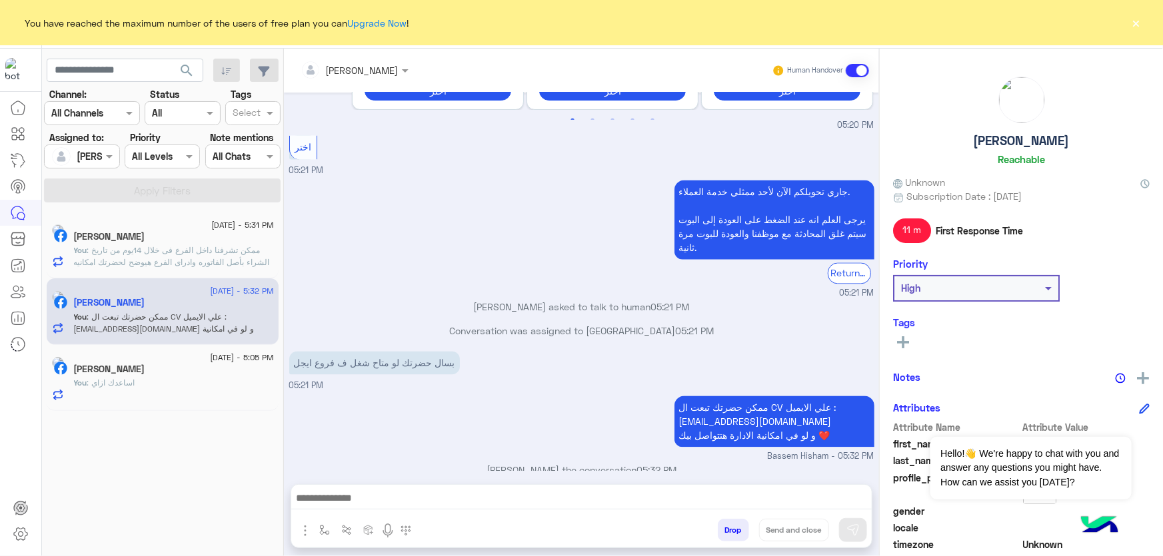
copy h5 "[PERSON_NAME]"
click at [740, 536] on button "Drop" at bounding box center [733, 530] width 31 height 23
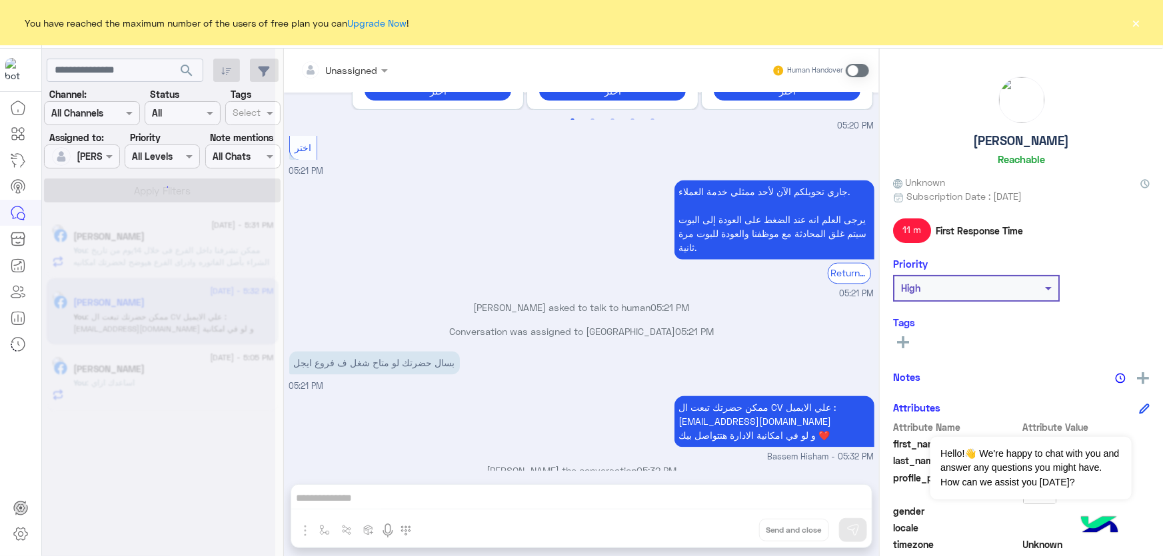
scroll to position [1319, 0]
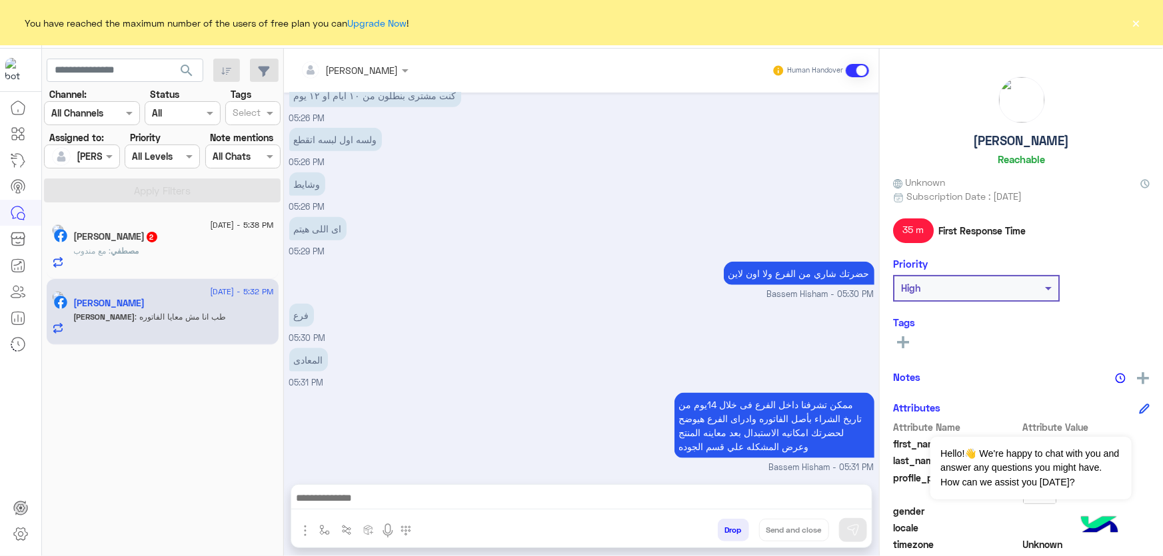
scroll to position [793, 0]
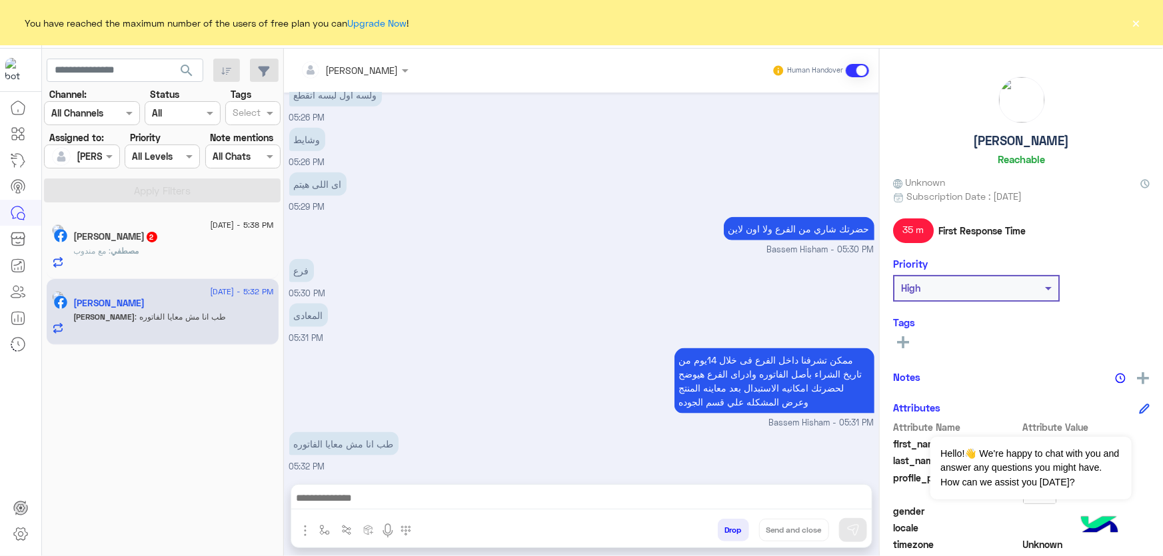
click at [139, 251] on span "مصطفي" at bounding box center [125, 251] width 28 height 10
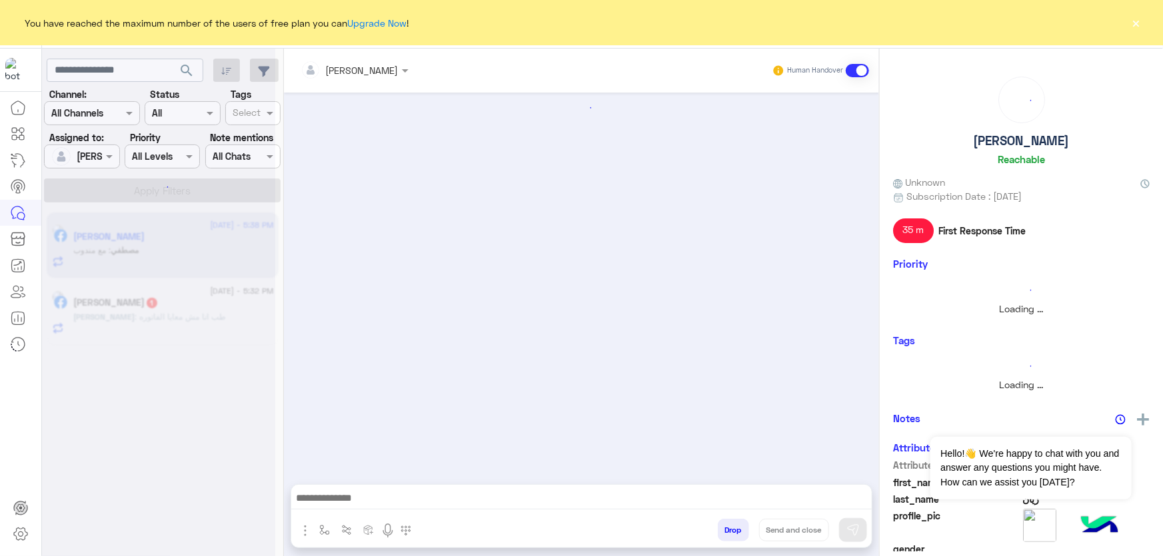
click at [181, 322] on div at bounding box center [158, 283] width 233 height 556
click at [183, 314] on div at bounding box center [158, 283] width 233 height 556
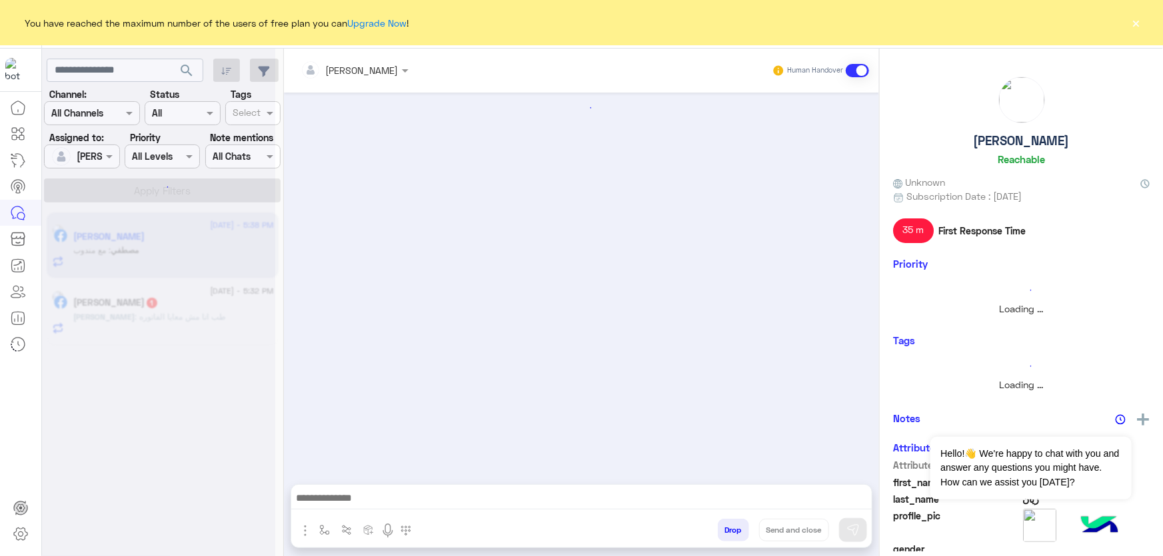
click at [183, 314] on div at bounding box center [158, 283] width 233 height 556
click at [187, 307] on div at bounding box center [158, 283] width 233 height 556
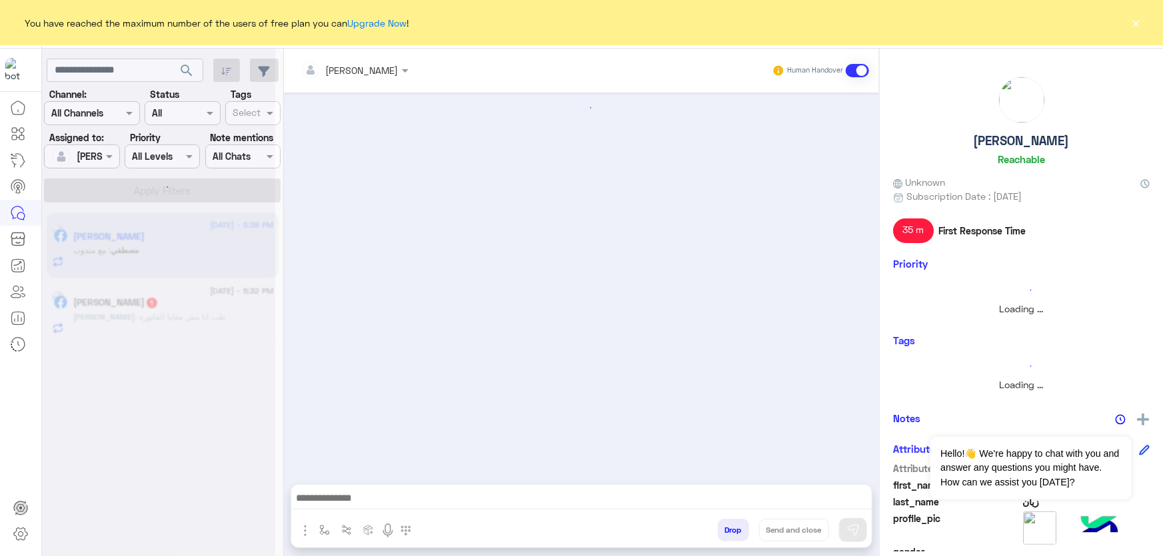
click at [181, 307] on div at bounding box center [158, 283] width 233 height 556
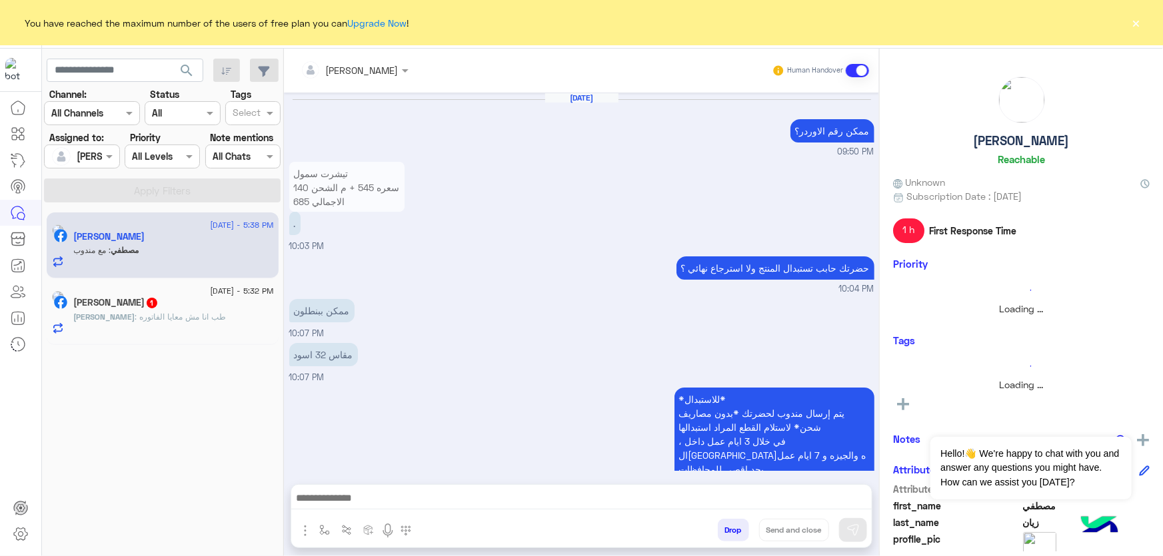
scroll to position [1395, 0]
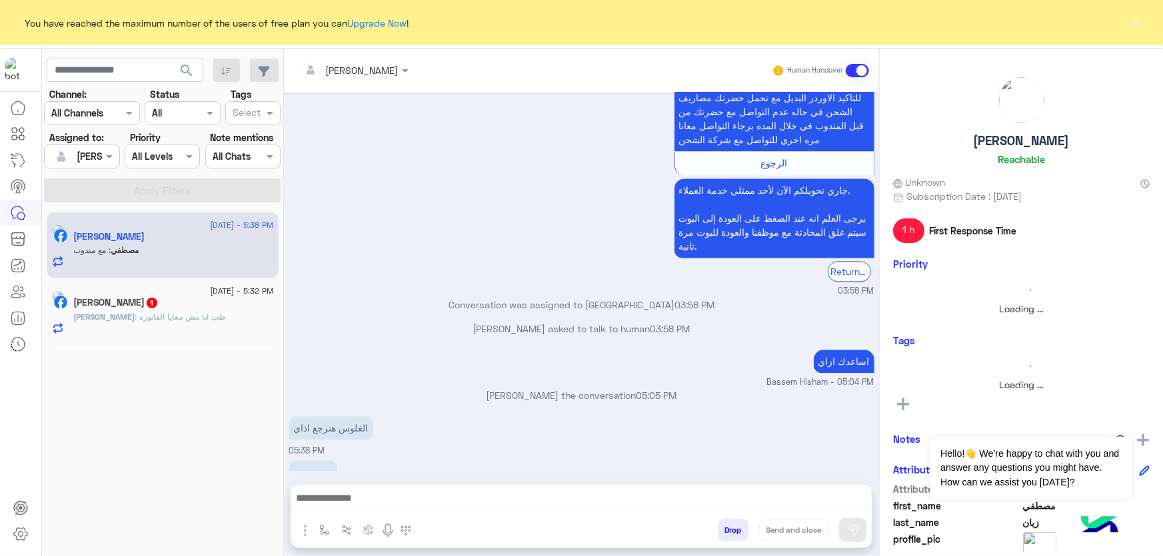
click at [157, 307] on span "1" at bounding box center [152, 303] width 11 height 11
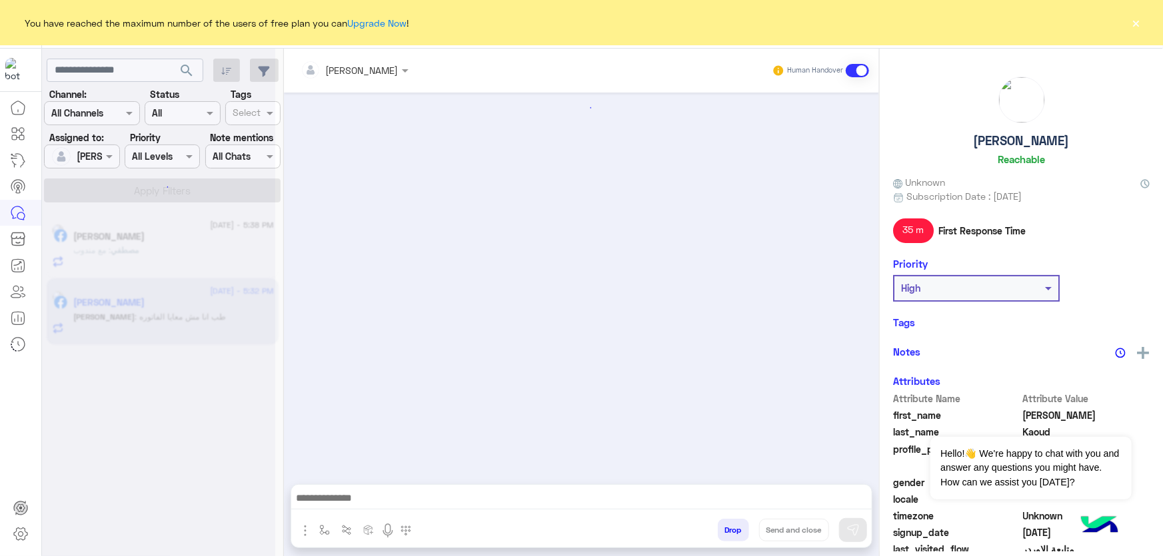
scroll to position [670, 0]
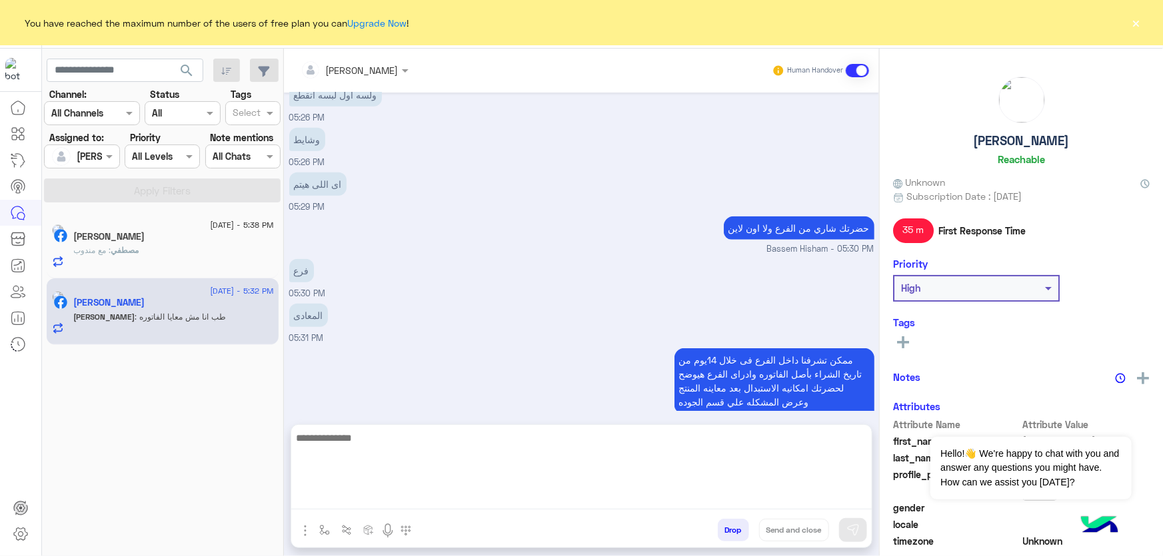
click at [426, 505] on textarea at bounding box center [581, 470] width 580 height 80
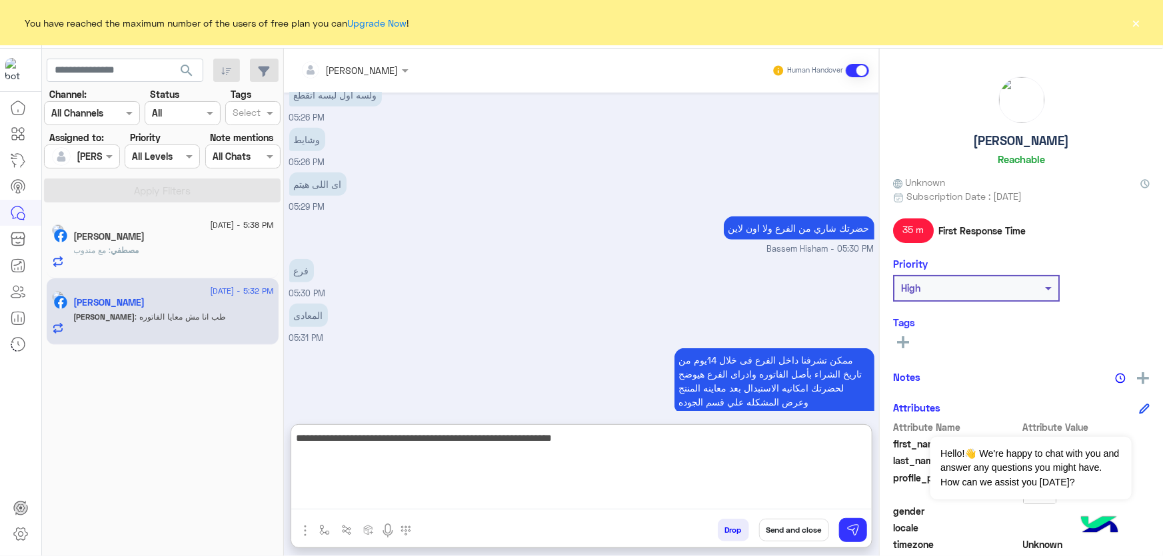
type textarea "**********"
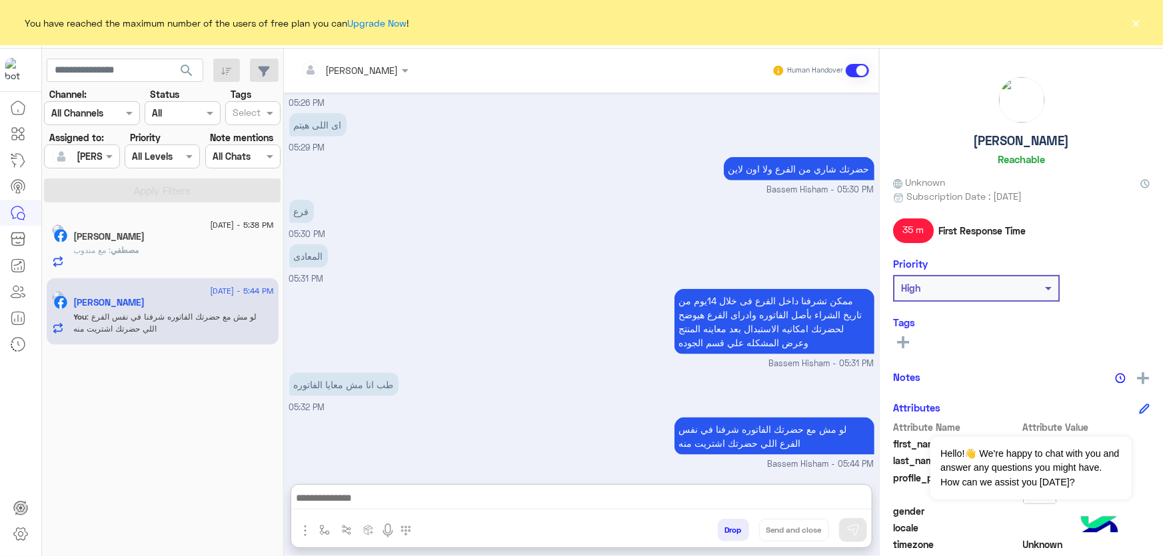
click at [744, 538] on button "Drop" at bounding box center [733, 530] width 31 height 23
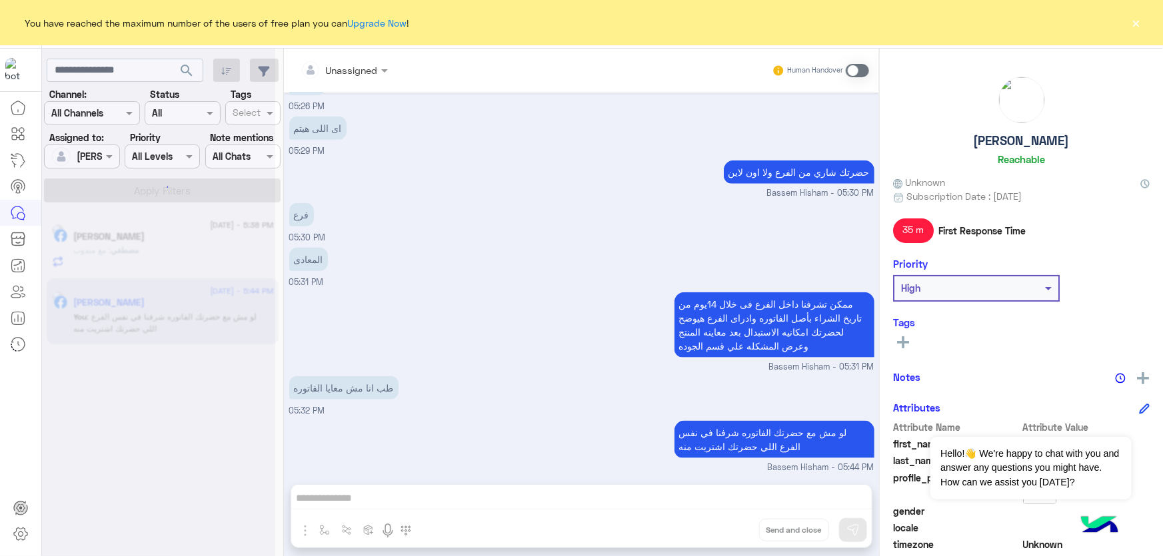
scroll to position [751, 0]
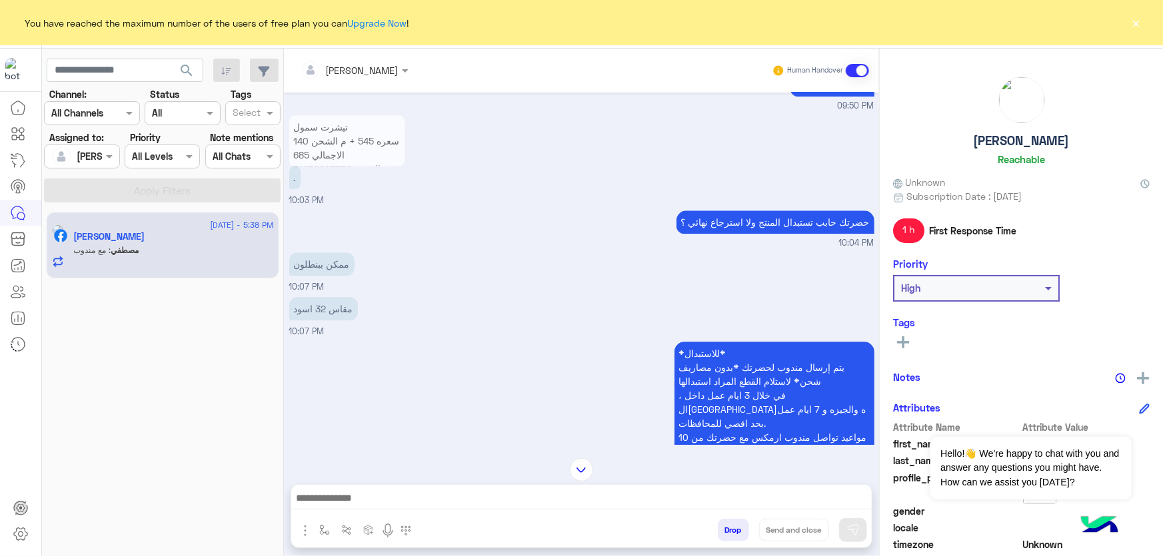
scroll to position [1613, 0]
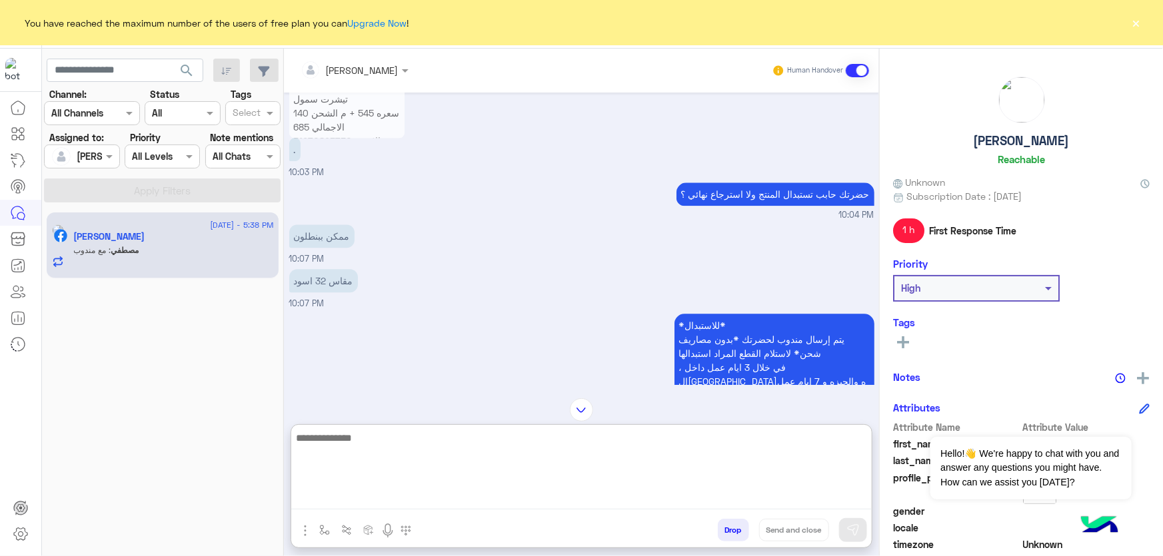
click at [443, 501] on textarea at bounding box center [581, 470] width 580 height 80
type textarea "**********"
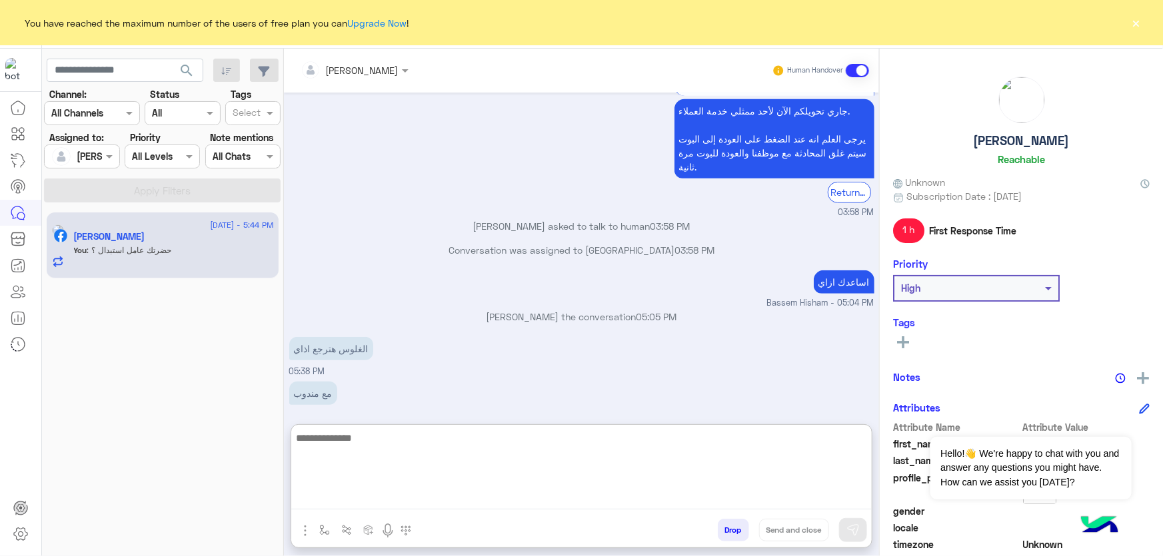
scroll to position [3019, 0]
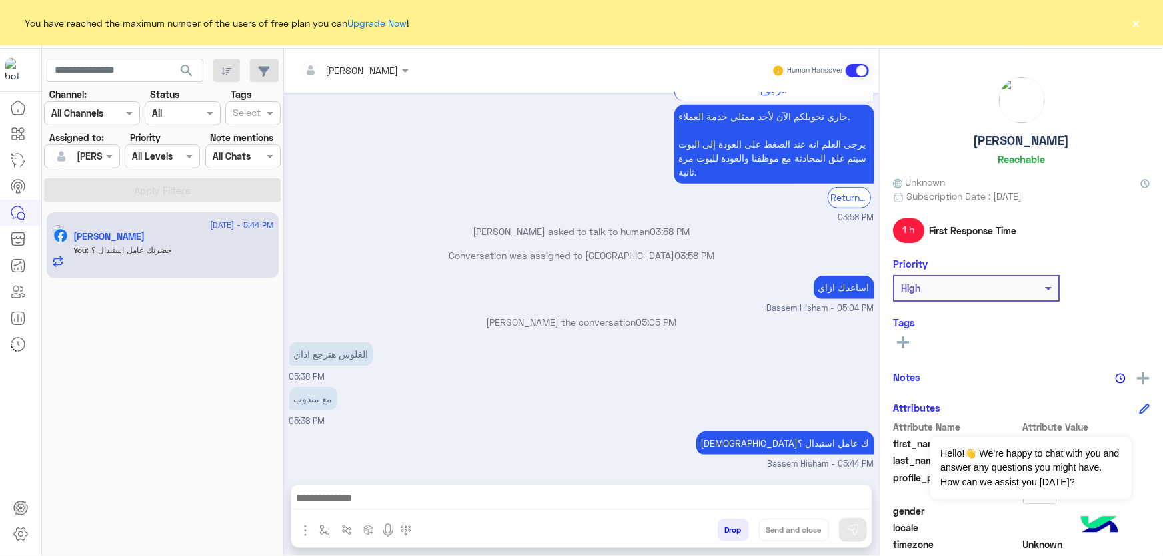
click at [1139, 23] on button "×" at bounding box center [1135, 22] width 13 height 13
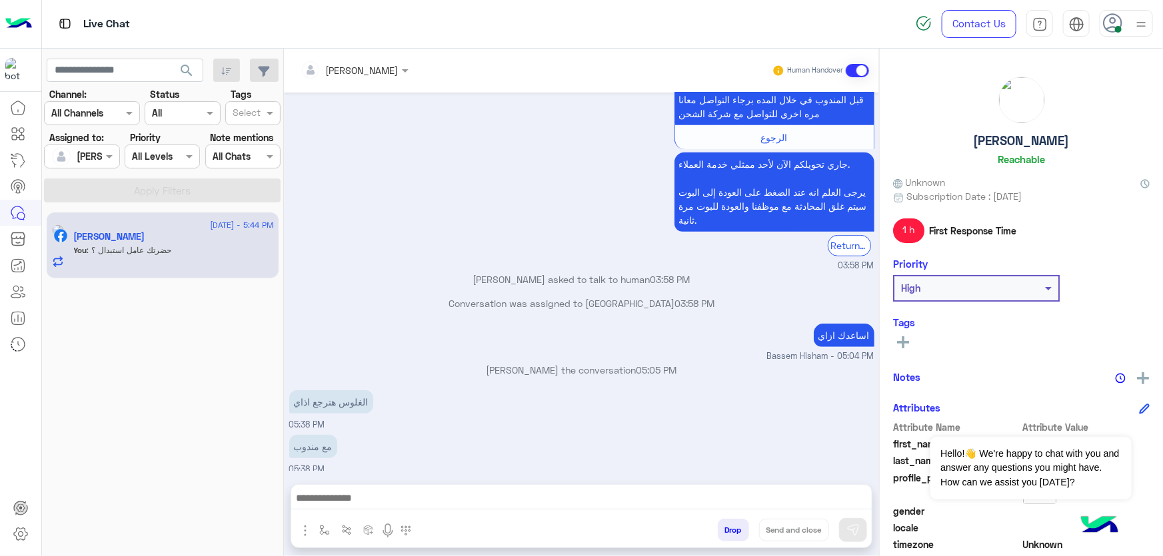
click at [726, 524] on button "Drop" at bounding box center [733, 530] width 31 height 23
click at [727, 524] on button "Drop" at bounding box center [733, 530] width 31 height 23
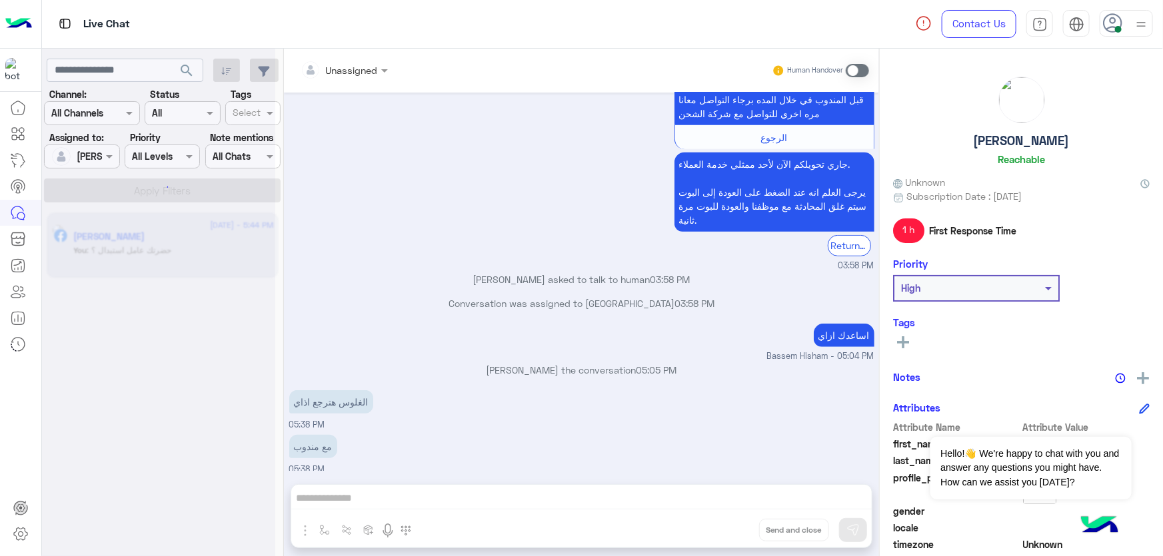
scroll to position [3008, 0]
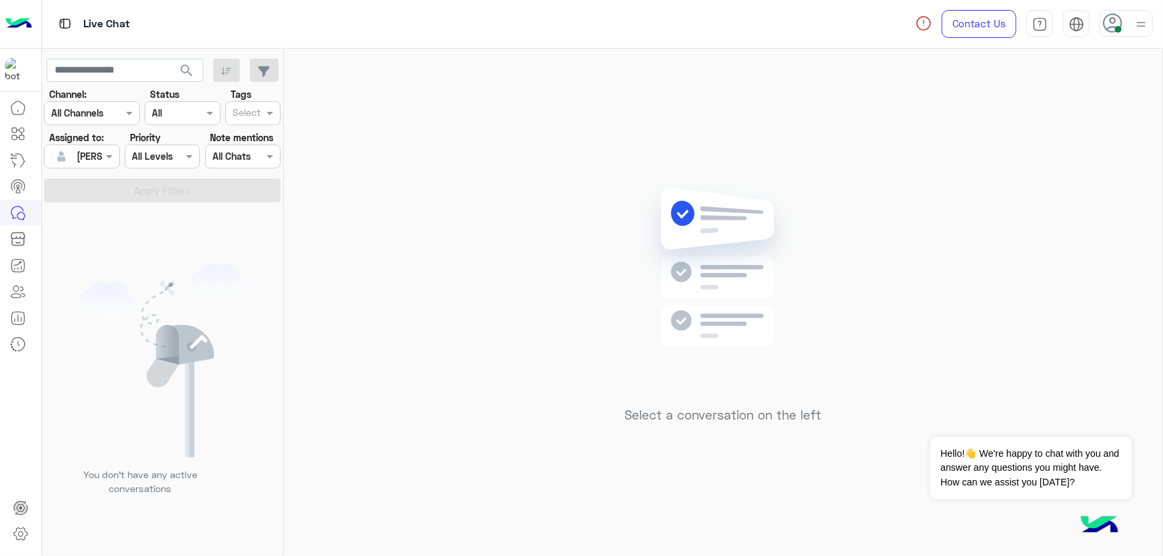
click at [1123, 22] on div at bounding box center [1125, 23] width 53 height 27
click at [1111, 176] on div "Online Break Busy Offline" at bounding box center [1069, 148] width 165 height 117
click at [1107, 182] on label "Offline" at bounding box center [1069, 189] width 145 height 24
click at [1019, 298] on link "Sign Out" at bounding box center [1033, 294] width 37 height 11
